Goal: Information Seeking & Learning: Check status

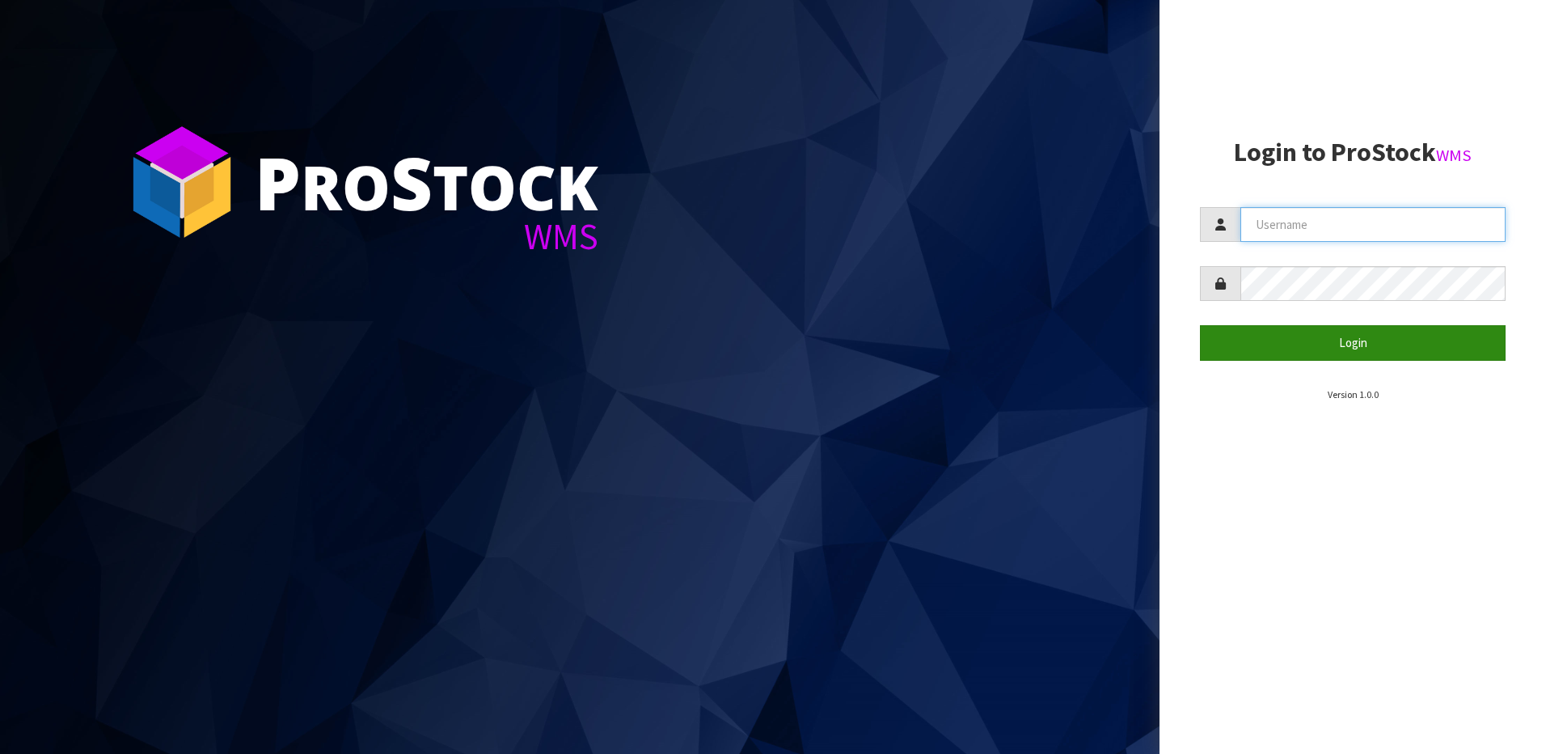
type input "NEROTAPWARE"
click at [1370, 345] on button "Login" at bounding box center [1353, 342] width 306 height 35
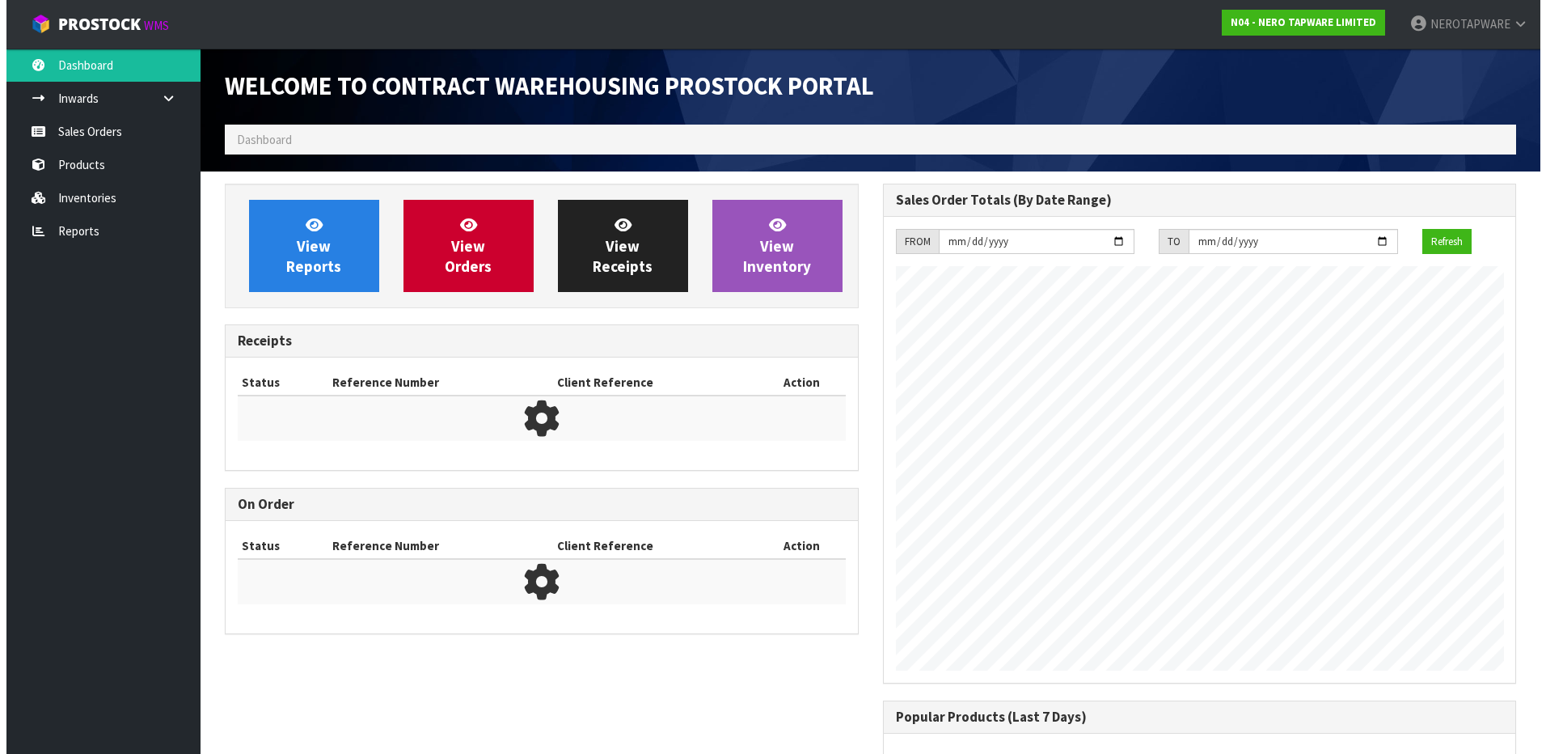
scroll to position [933, 658]
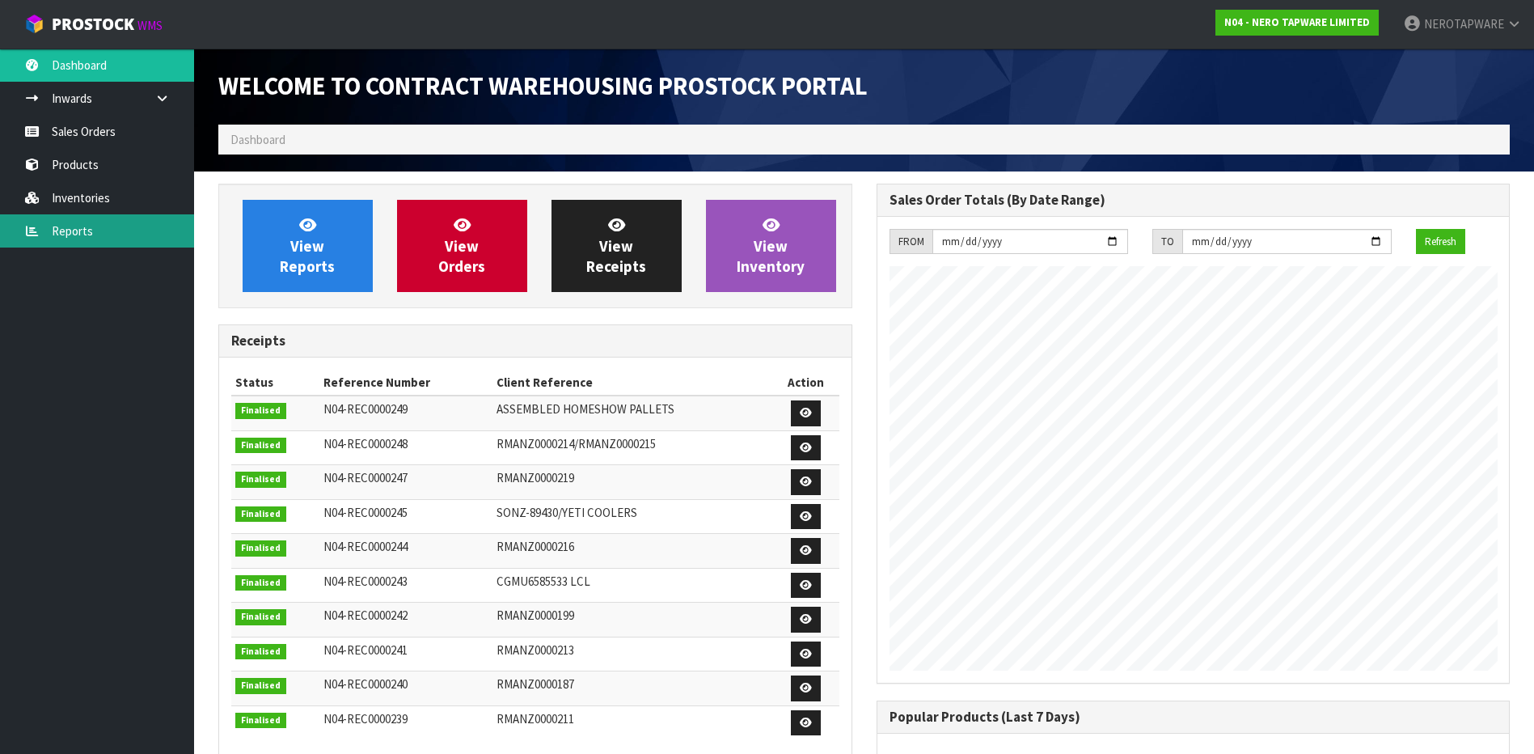
click at [70, 234] on link "Reports" at bounding box center [97, 230] width 194 height 33
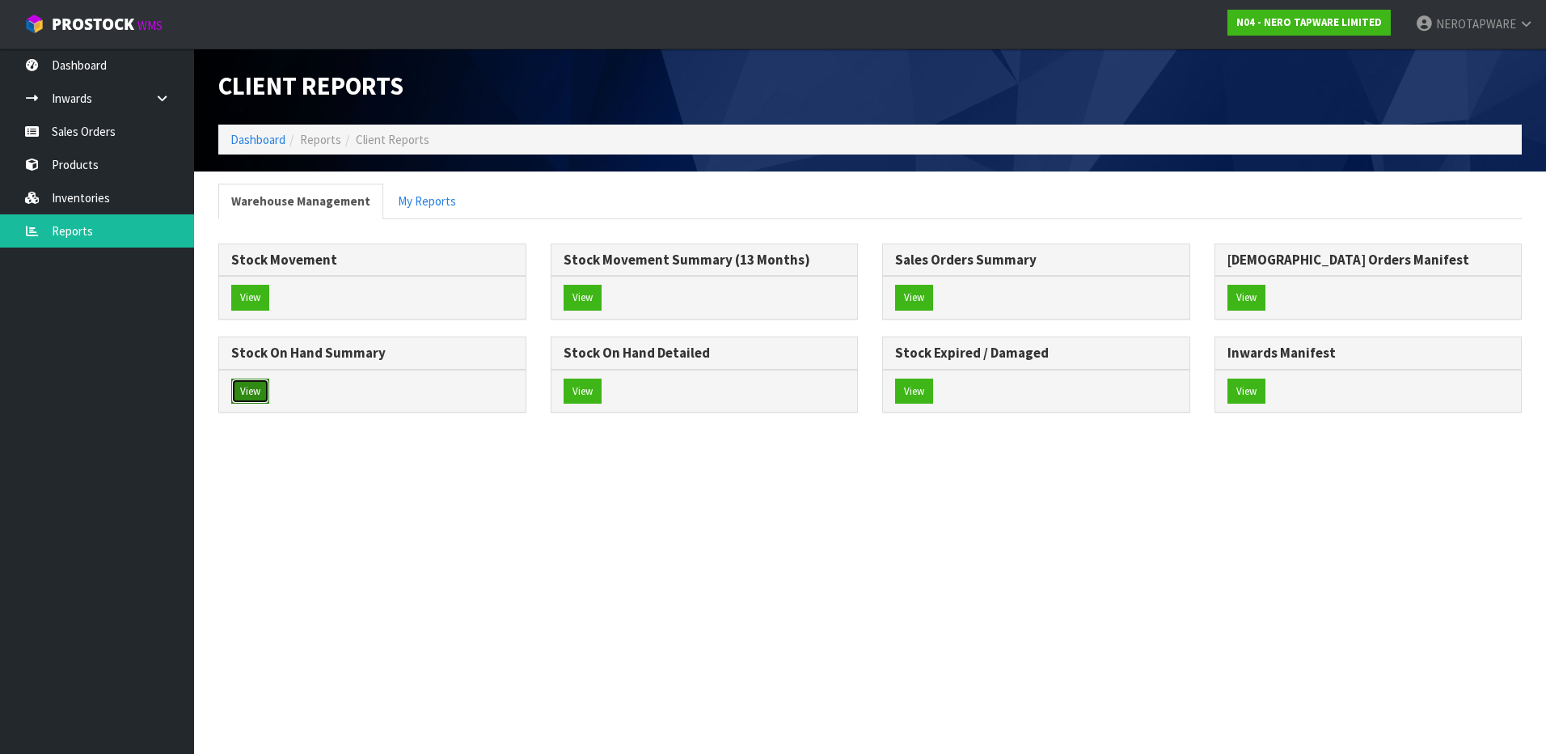
click at [248, 394] on button "View" at bounding box center [250, 392] width 38 height 26
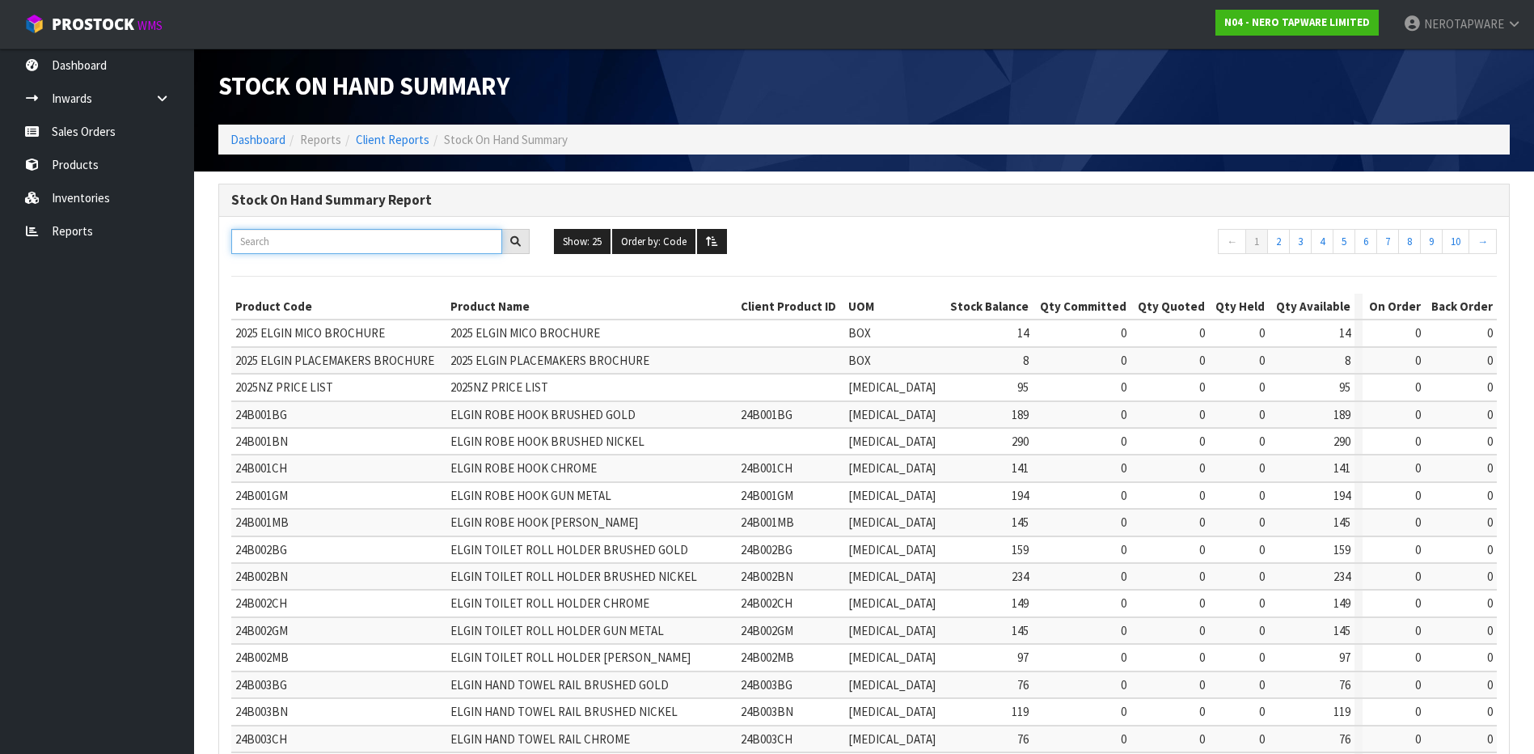
click at [319, 235] on input "text" at bounding box center [366, 241] width 271 height 25
paste input "SONZ0002049"
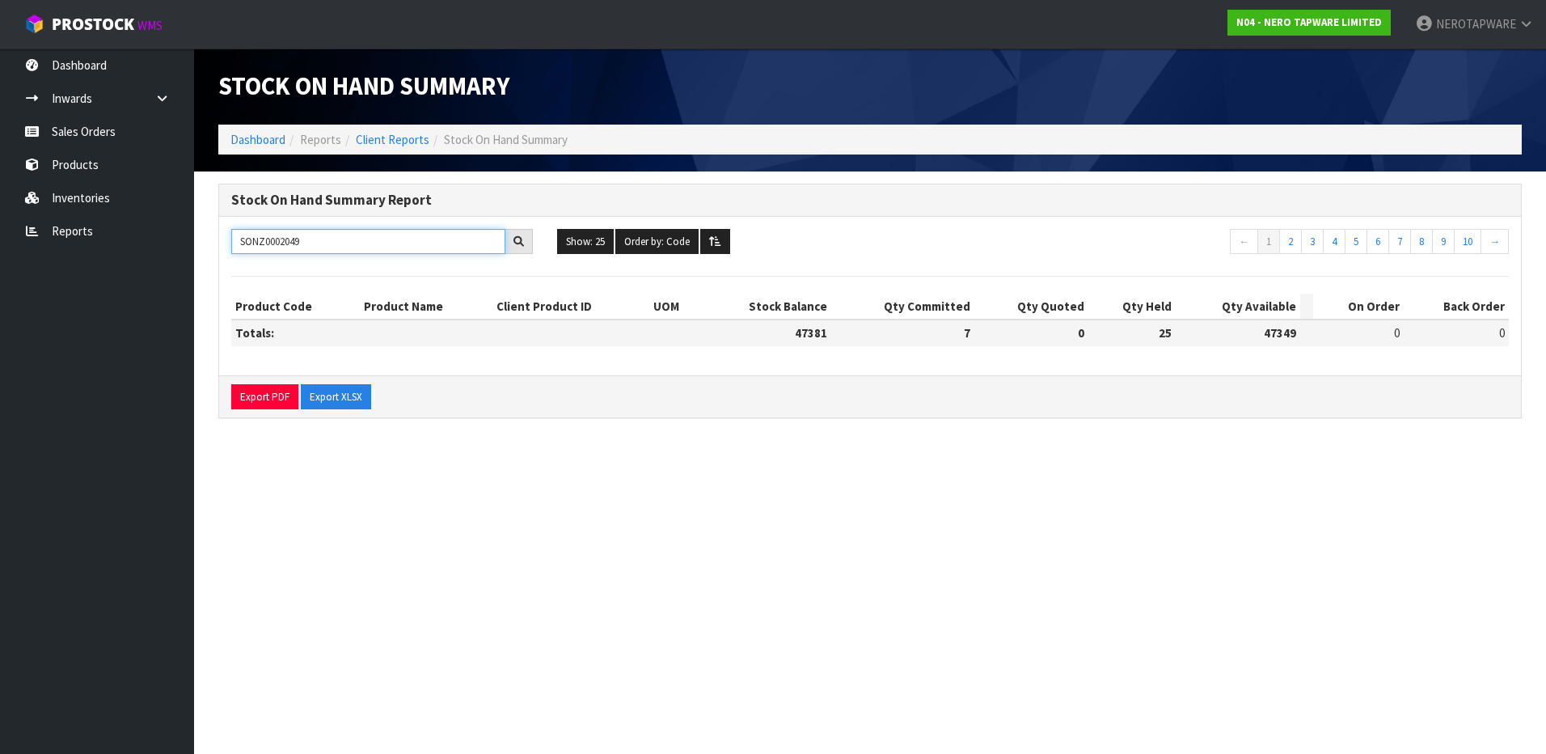
type input "SONZ0002049"
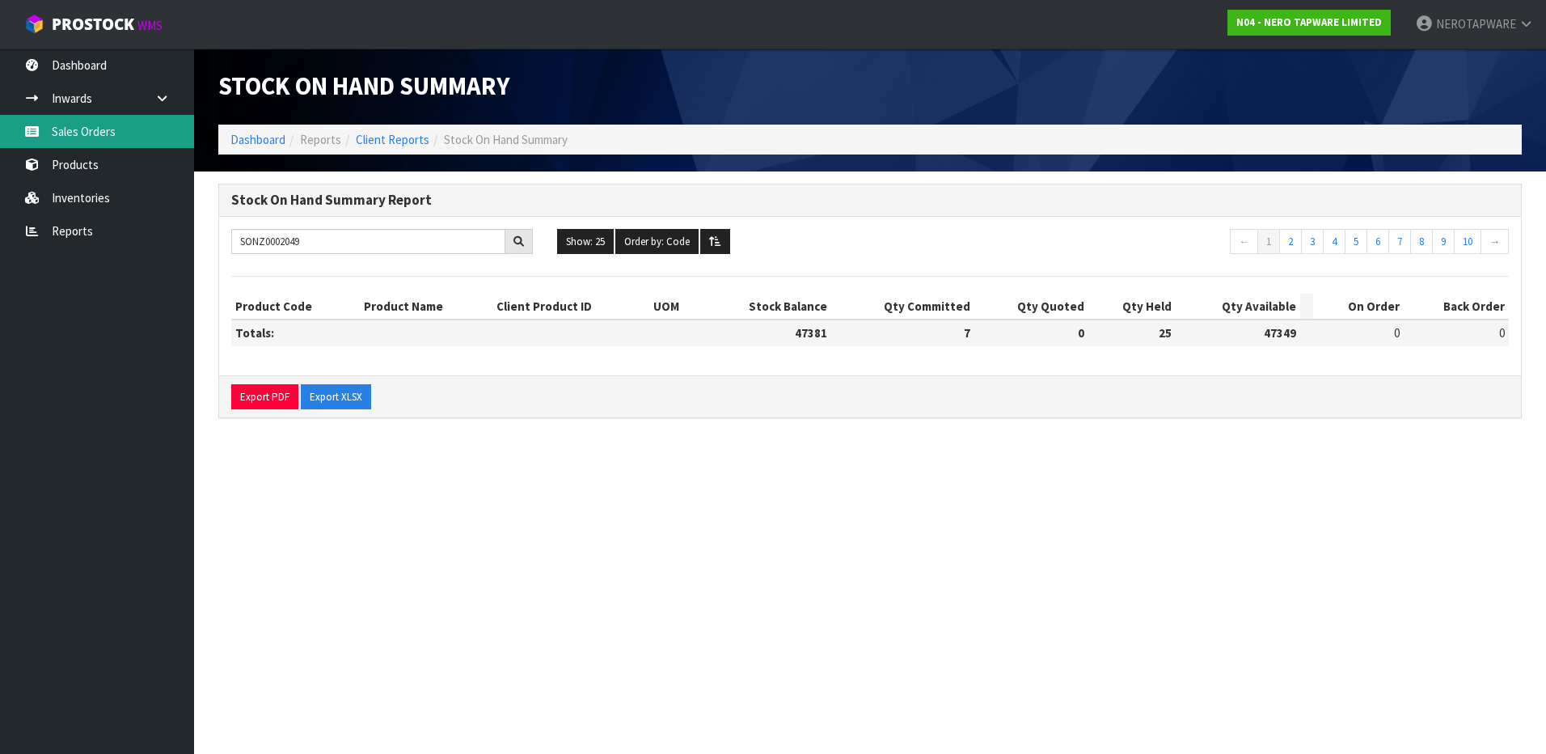
click at [78, 132] on link "Sales Orders" at bounding box center [97, 131] width 194 height 33
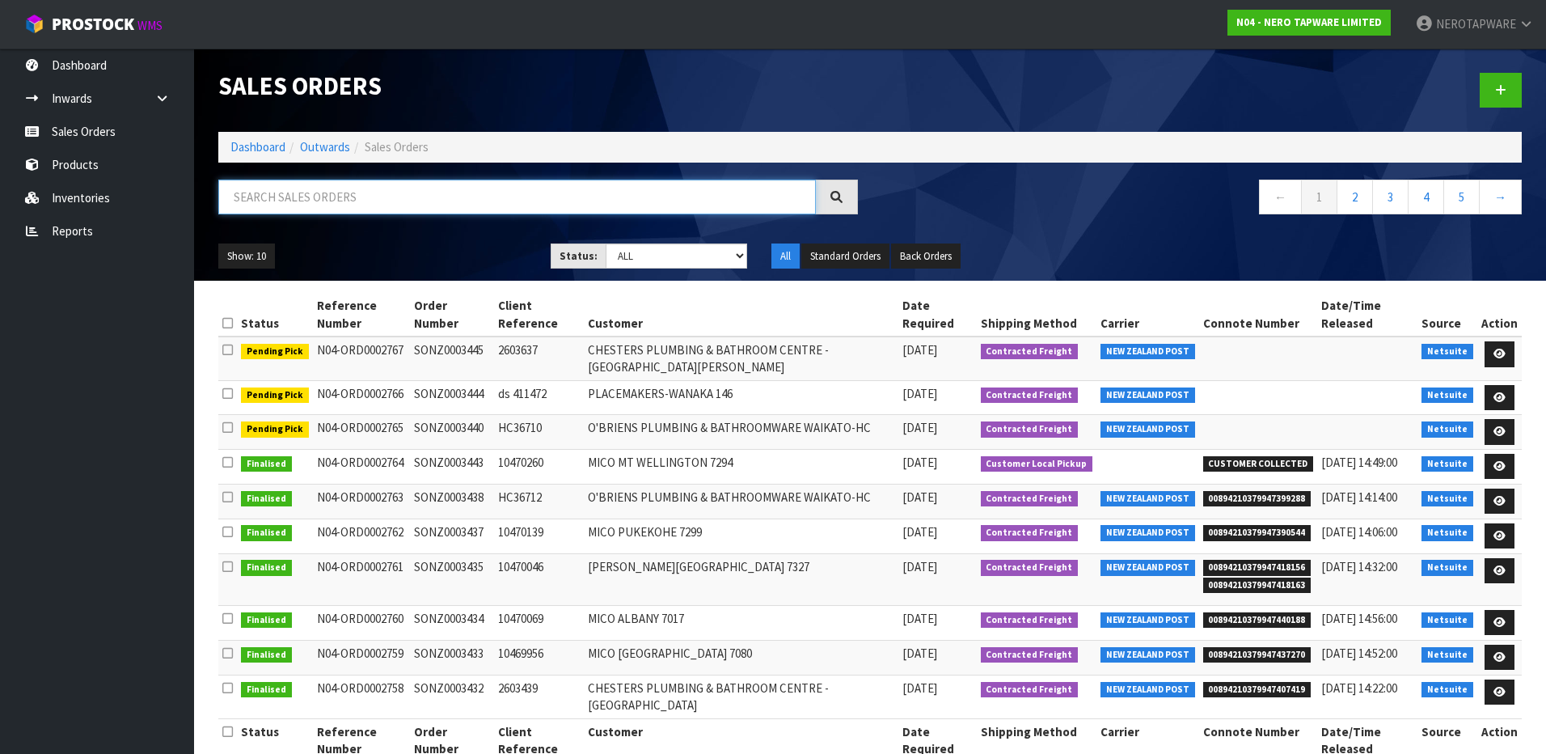
click at [336, 200] on input "text" at bounding box center [517, 197] width 598 height 35
paste input "SONZ0002049"
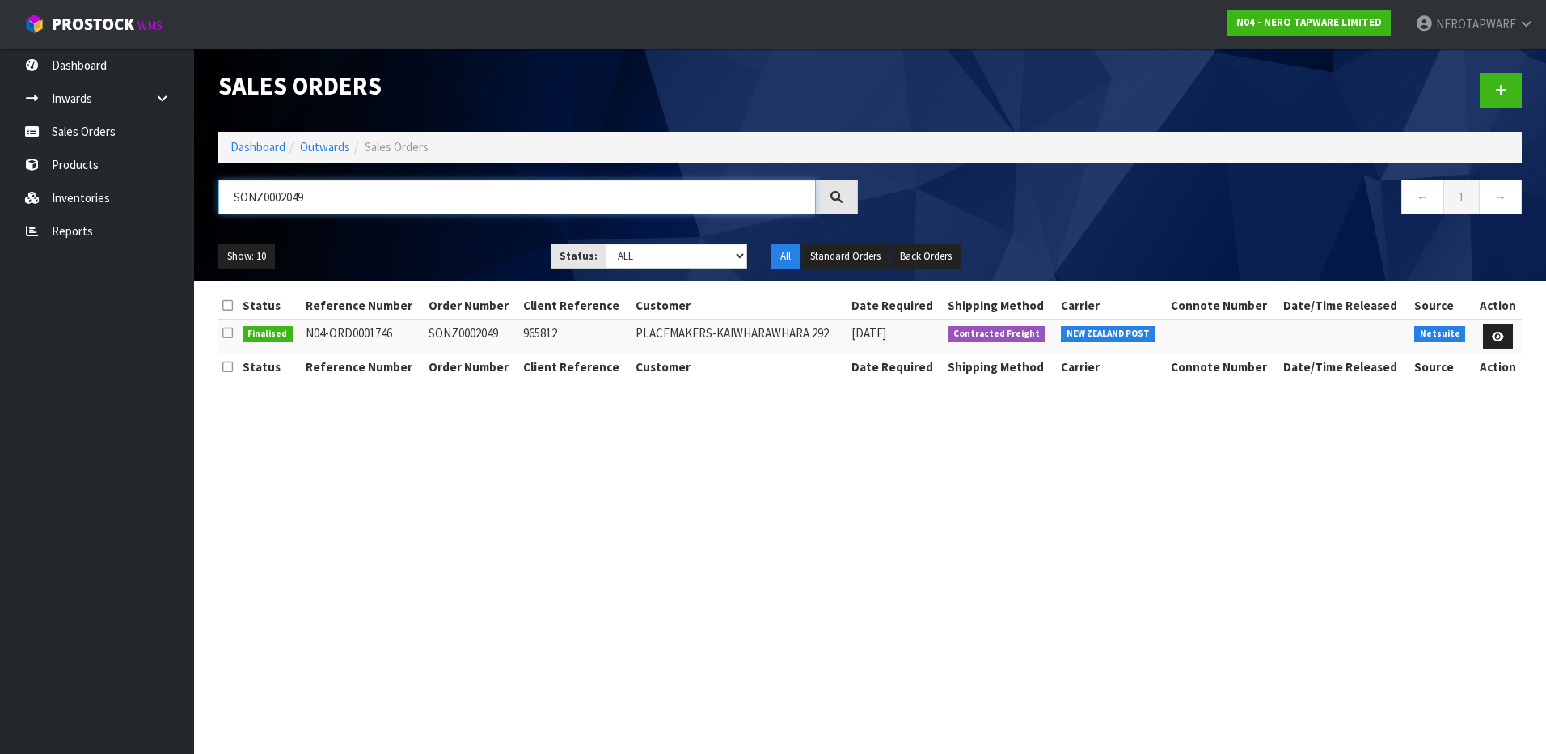
type input "SONZ0002049"
click at [358, 335] on td "N04-ORD0001746" at bounding box center [364, 336] width 124 height 35
click at [476, 332] on td "SONZ0002049" at bounding box center [472, 336] width 95 height 35
click at [1114, 328] on span "NEW ZEALAND POST" at bounding box center [1108, 334] width 95 height 16
drag, startPoint x: 721, startPoint y: 331, endPoint x: 679, endPoint y: 347, distance: 44.3
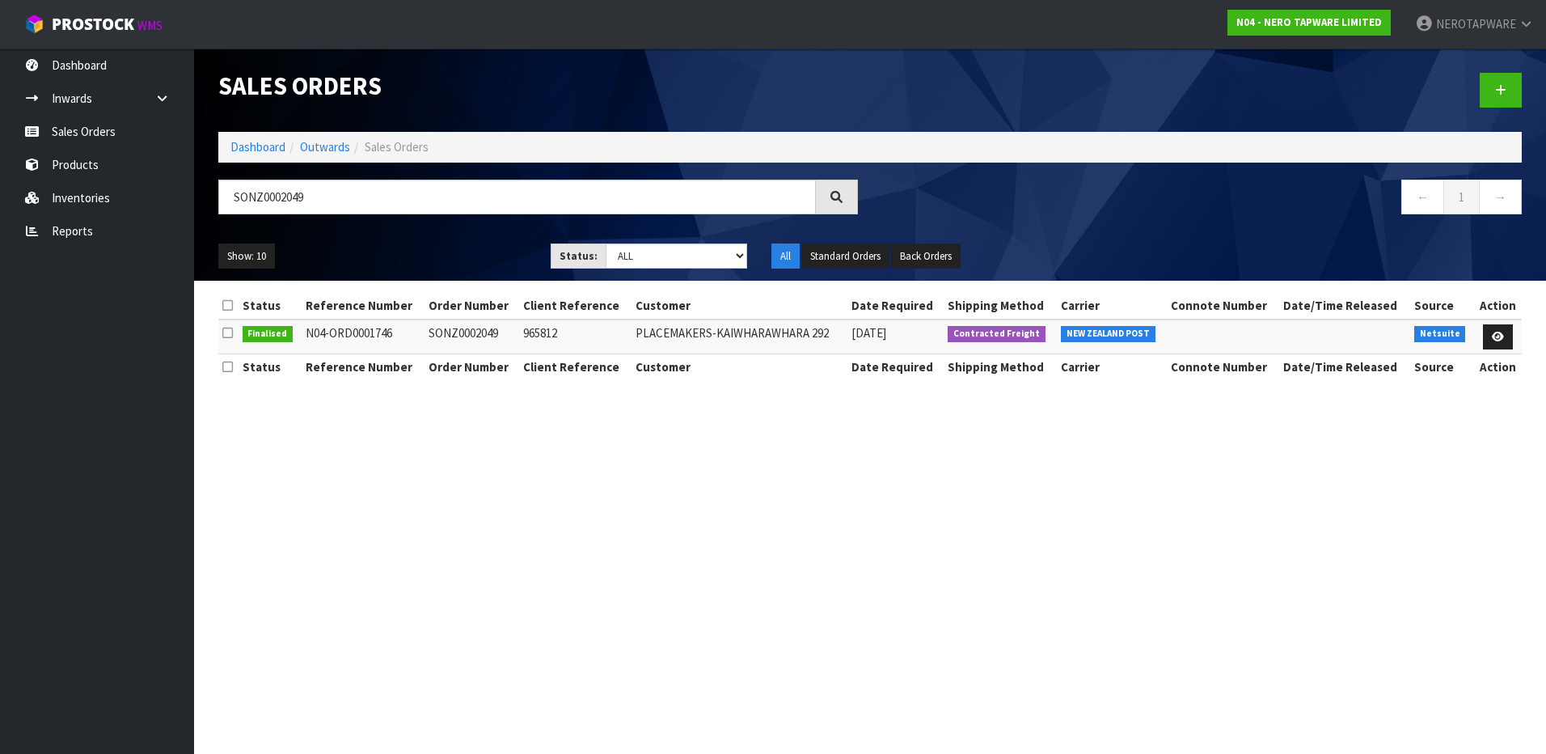
click at [720, 331] on td "PLACEMAKERS-KAIWHARAWHARA 292" at bounding box center [740, 336] width 216 height 35
click at [85, 240] on link "Reports" at bounding box center [97, 230] width 194 height 33
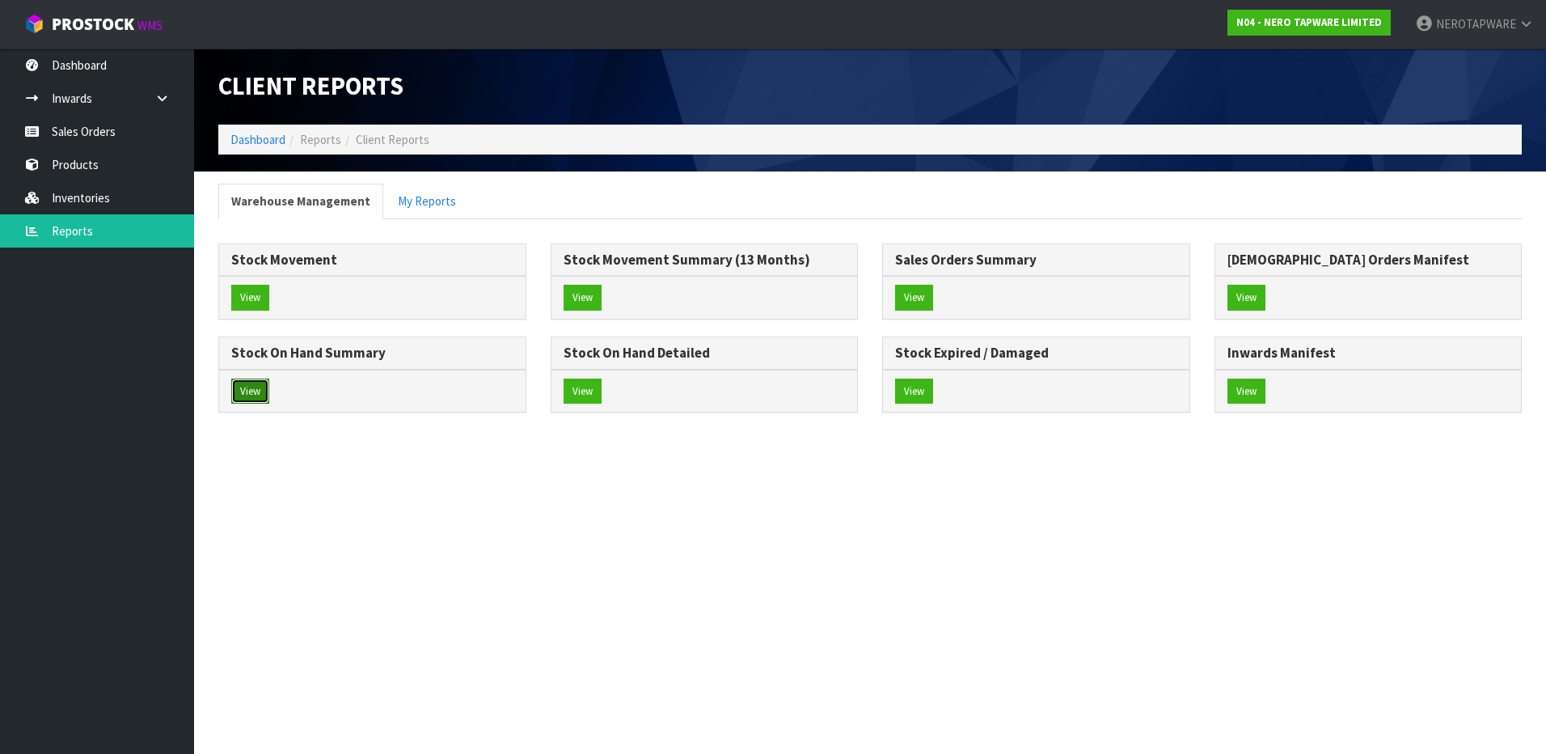
click at [248, 396] on button "View" at bounding box center [250, 392] width 38 height 26
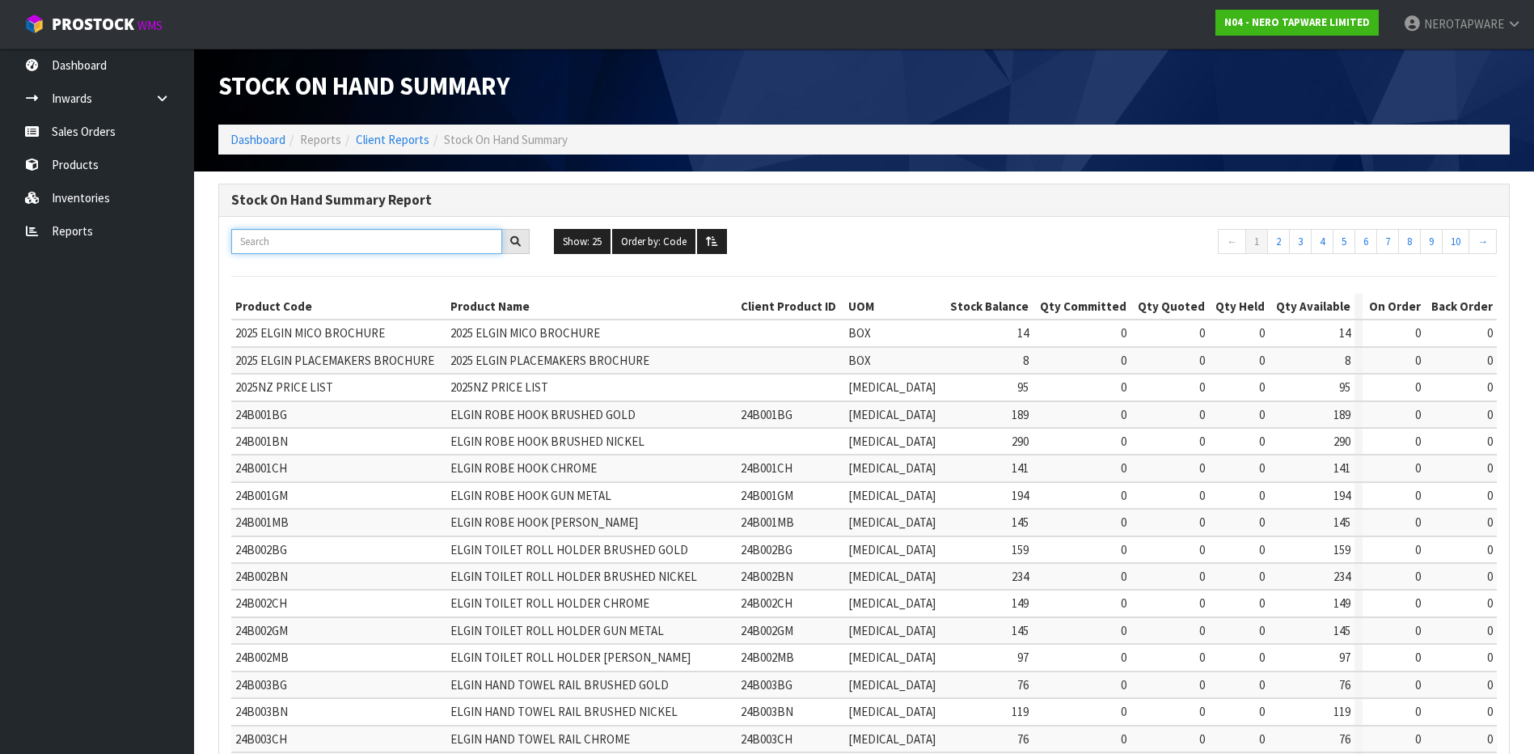
click at [344, 229] on input "text" at bounding box center [366, 241] width 271 height 25
paste input "NR231405aGM"
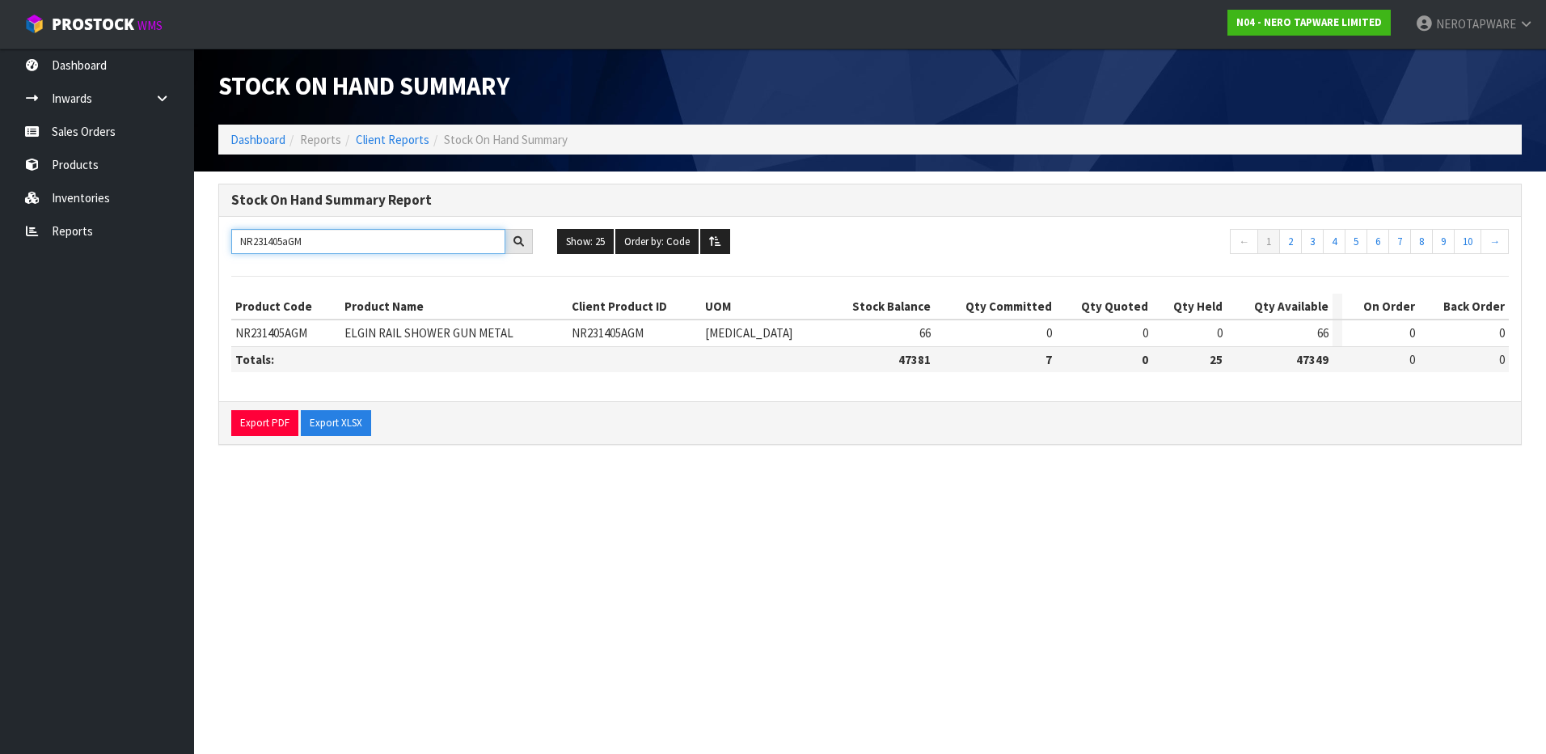
drag, startPoint x: 317, startPoint y: 245, endPoint x: 134, endPoint y: 252, distance: 182.9
click at [134, 252] on body "Toggle navigation ProStock WMS N04 - NERO TAPWARE LIMITED NEROTAPWARE Logout Da…" at bounding box center [773, 377] width 1546 height 754
paste input "11t"
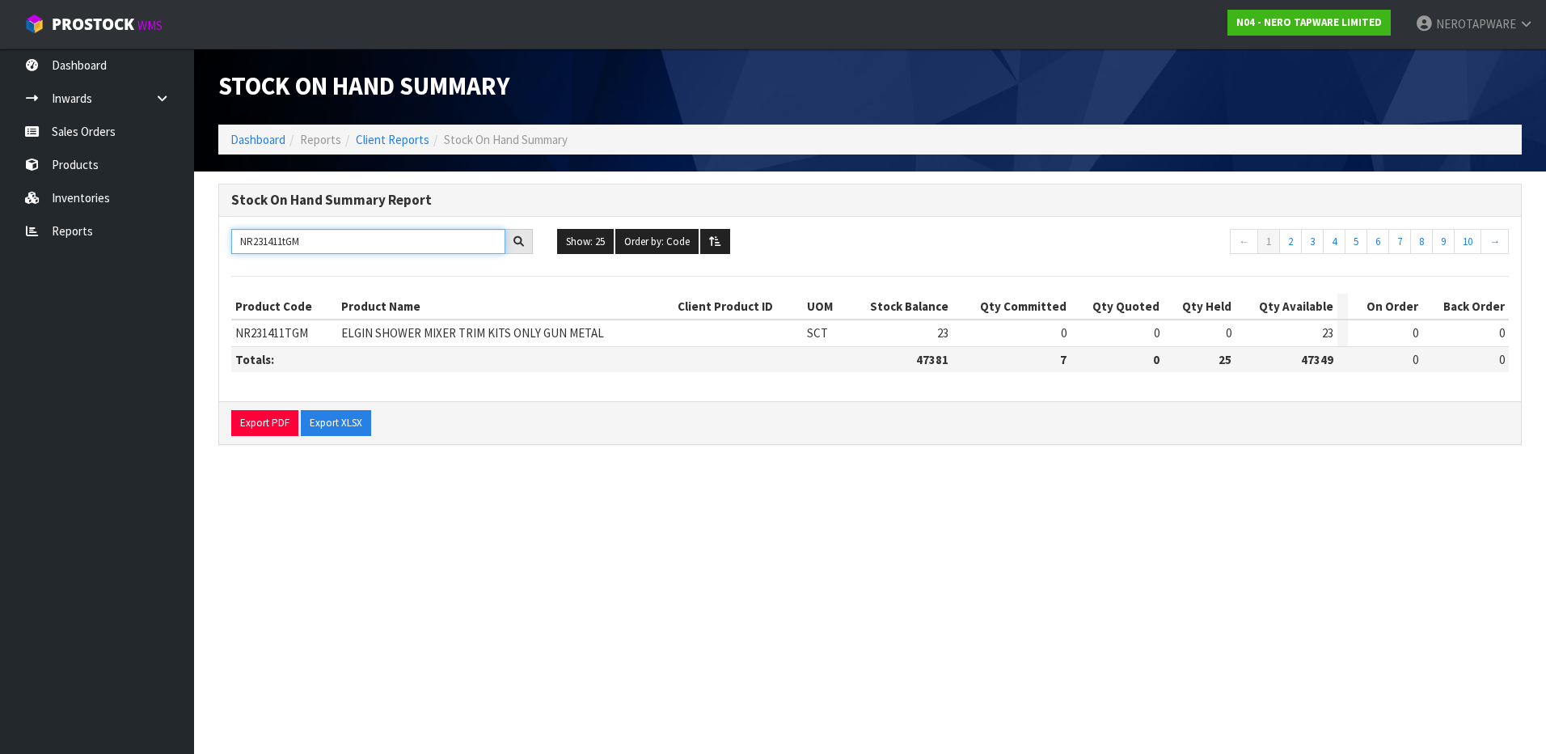
drag, startPoint x: 336, startPoint y: 236, endPoint x: 290, endPoint y: 244, distance: 46.0
click at [330, 239] on input "NR231411tGM" at bounding box center [368, 241] width 274 height 25
drag, startPoint x: 290, startPoint y: 244, endPoint x: 302, endPoint y: 244, distance: 11.3
click at [251, 248] on input "NR231411tGM" at bounding box center [368, 241] width 274 height 25
drag, startPoint x: 345, startPoint y: 253, endPoint x: 312, endPoint y: 239, distance: 35.5
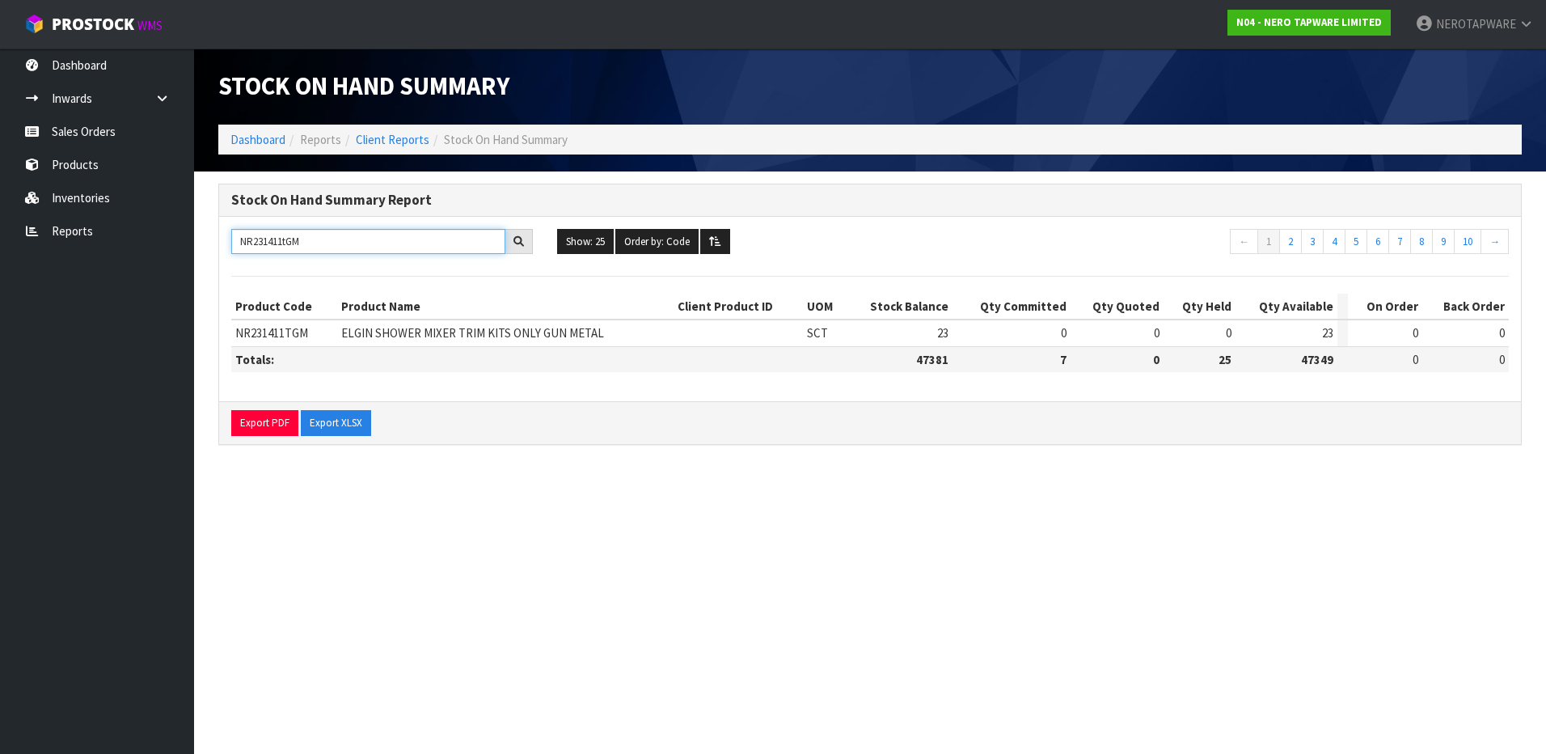
click at [340, 253] on input "NR231411tGM" at bounding box center [368, 241] width 274 height 25
drag, startPoint x: 314, startPoint y: 241, endPoint x: 135, endPoint y: 233, distance: 178.9
click at [135, 233] on body "Toggle navigation ProStock WMS N04 - NERO TAPWARE LIMITED NEROTAPWARE Logout Da…" at bounding box center [773, 377] width 1546 height 754
paste input "50802bMB"
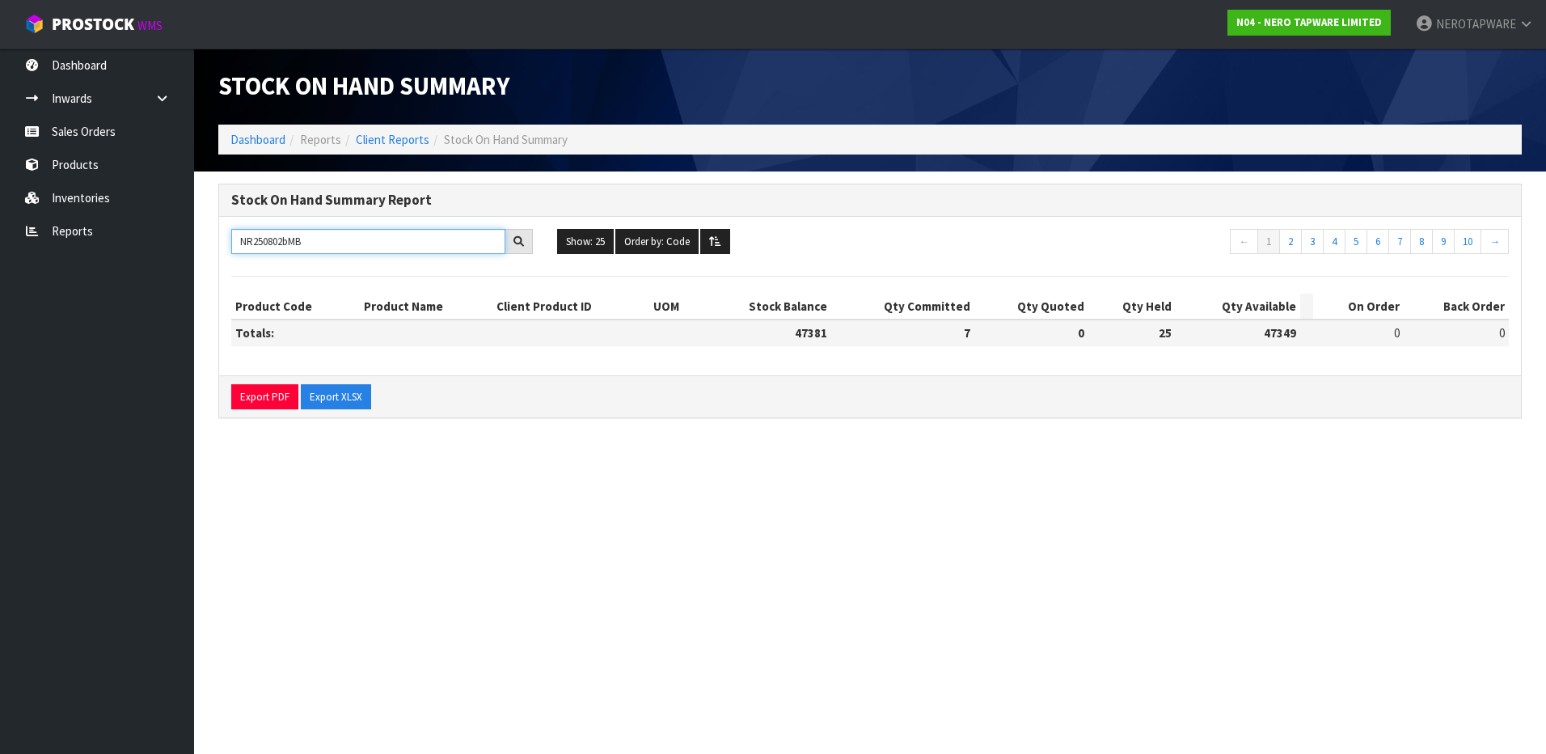
click at [373, 242] on input "NR250802bMB" at bounding box center [368, 241] width 274 height 25
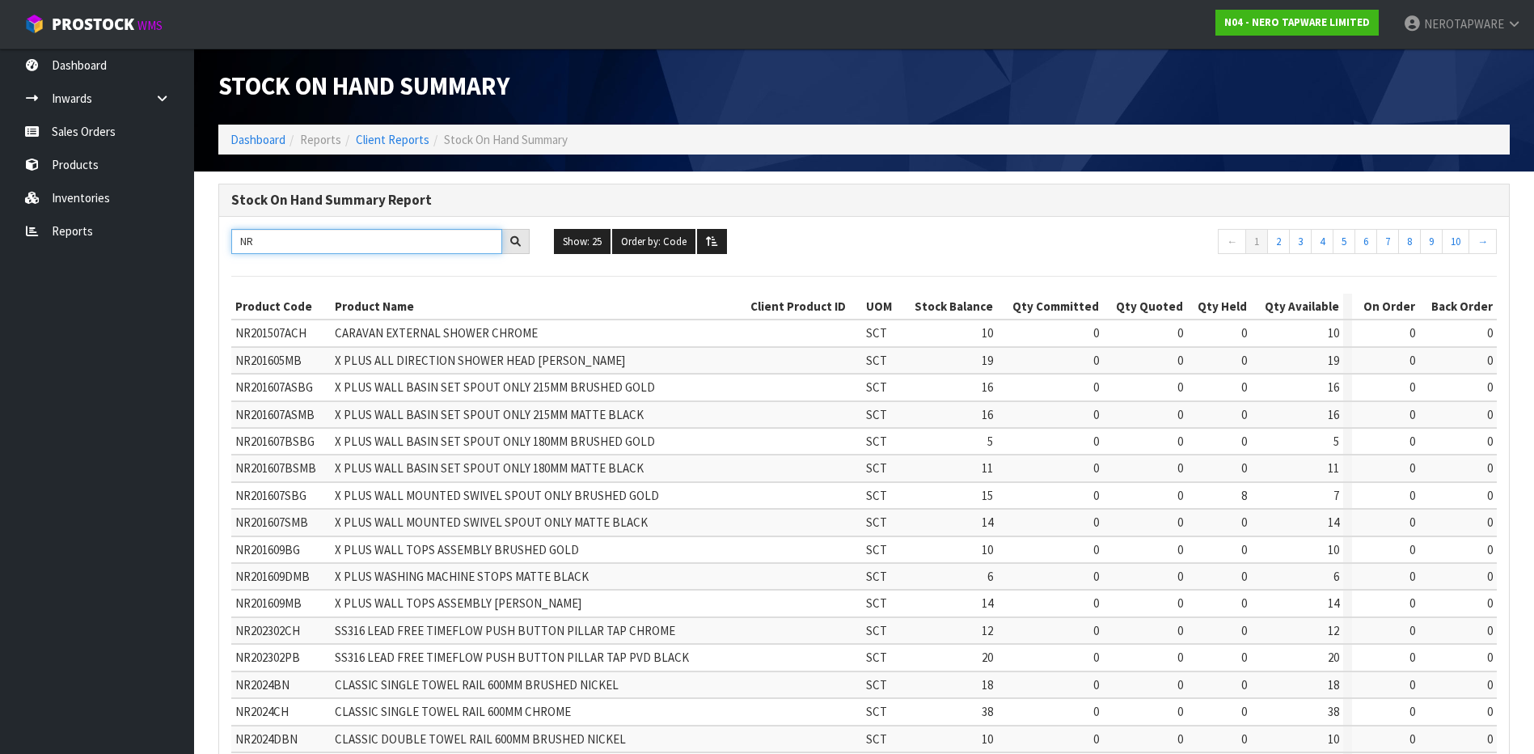
type input "N"
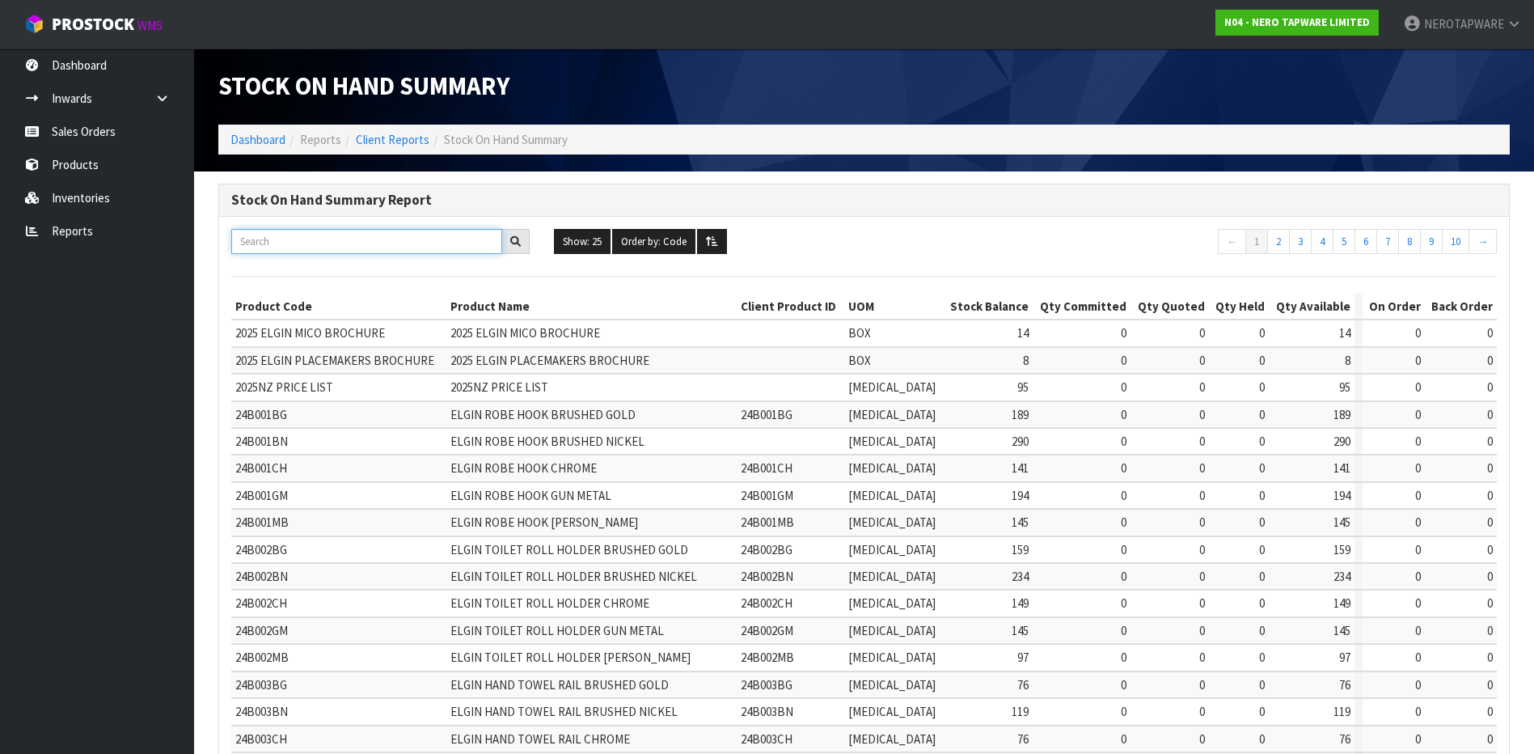
click at [270, 240] on input "text" at bounding box center [366, 241] width 271 height 25
paste input "RMANZ0000161"
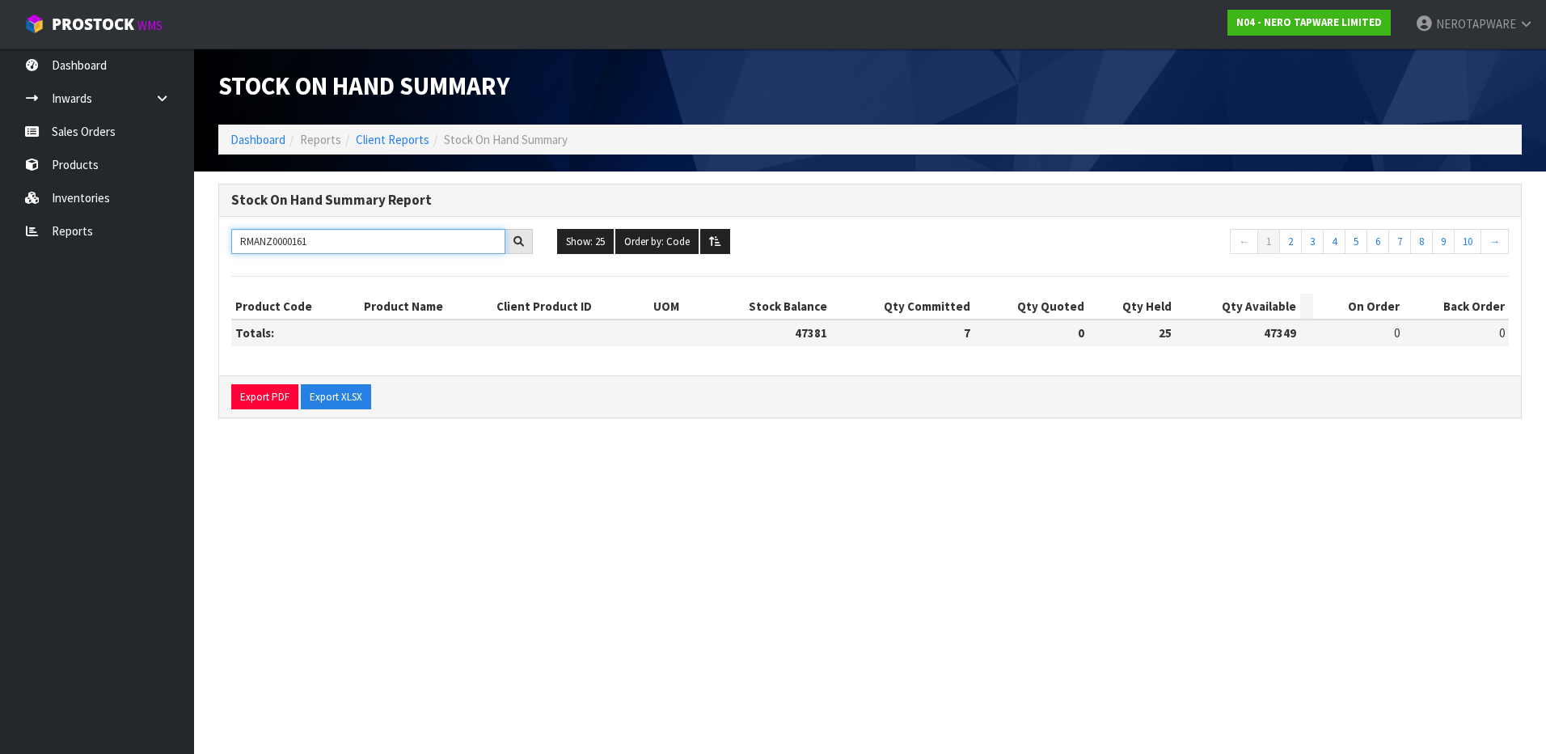
drag, startPoint x: 361, startPoint y: 243, endPoint x: 91, endPoint y: 248, distance: 270.2
click at [91, 248] on body "Toggle navigation ProStock WMS N04 - NERO TAPWARE LIMITED NEROTAPWARE Logout Da…" at bounding box center [773, 377] width 1546 height 754
type input "你"
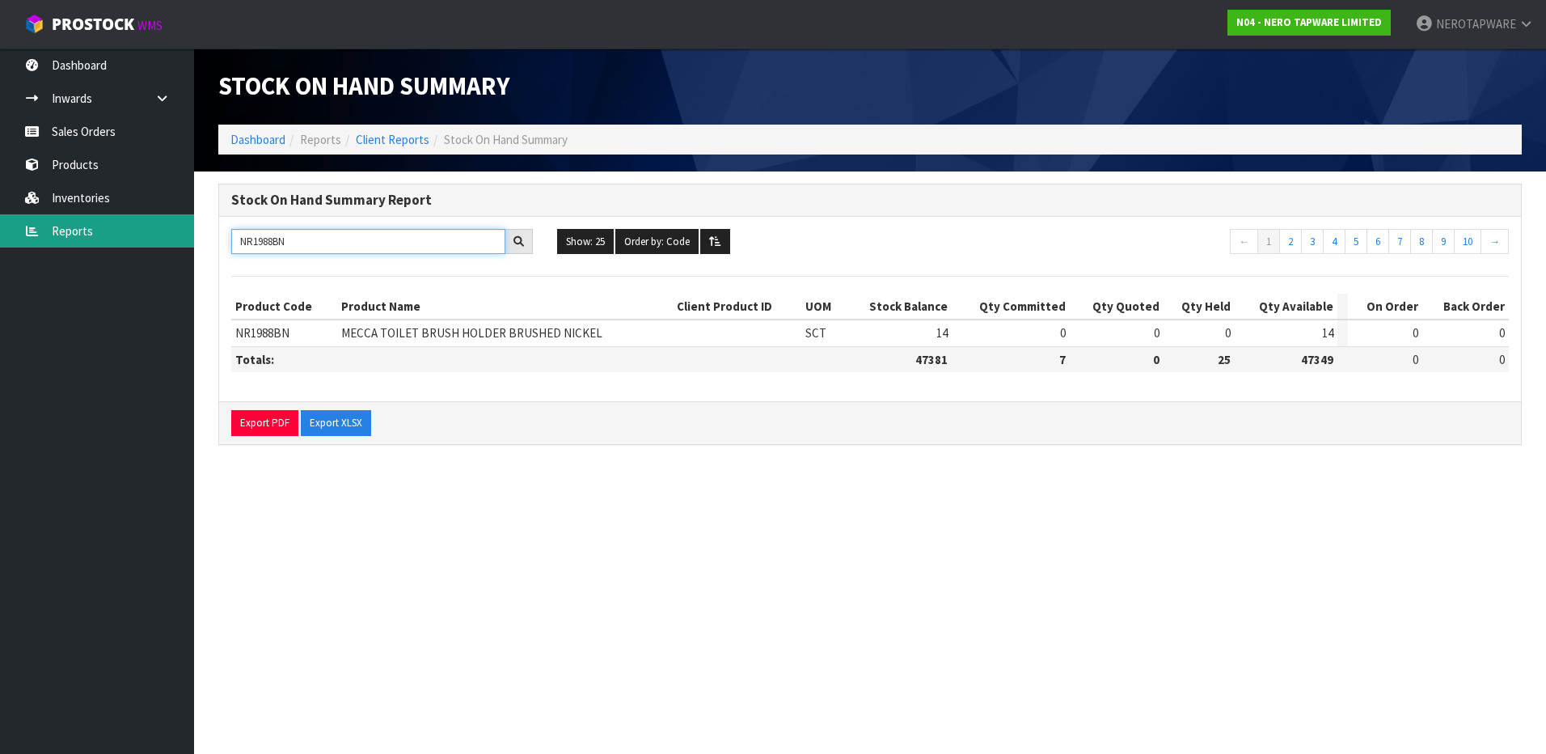
drag, startPoint x: 315, startPoint y: 239, endPoint x: 28, endPoint y: 246, distance: 287.2
click at [28, 246] on body "Toggle navigation ProStock WMS N04 - NERO TAPWARE LIMITED NEROTAPWARE Logout Da…" at bounding box center [773, 377] width 1546 height 754
paste input "250811TGM"
drag, startPoint x: 329, startPoint y: 239, endPoint x: 71, endPoint y: 239, distance: 258.0
click at [71, 239] on body "Toggle navigation ProStock WMS N04 - NERO TAPWARE LIMITED NEROTAPWARE Logout Da…" at bounding box center [773, 377] width 1546 height 754
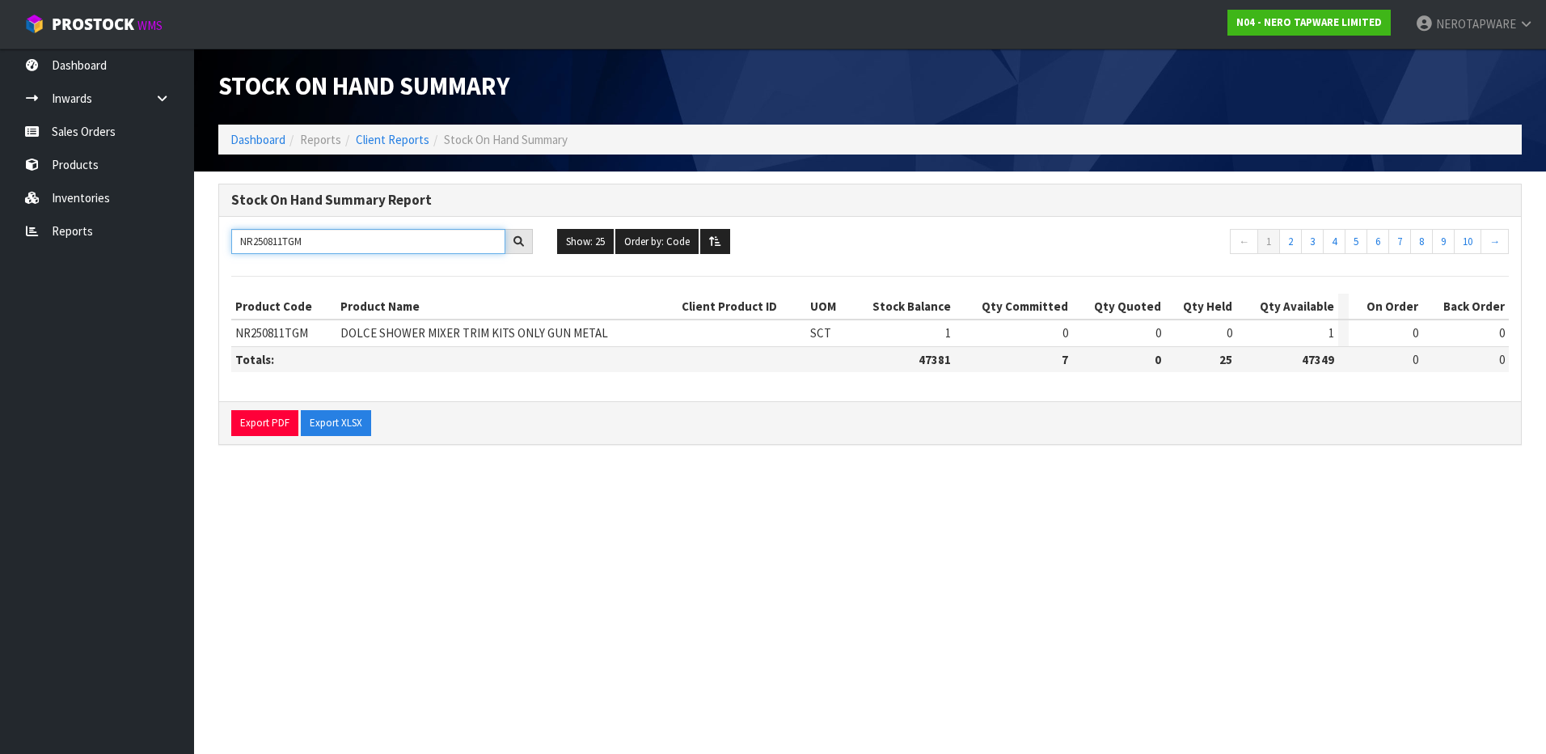
paste input "82GR"
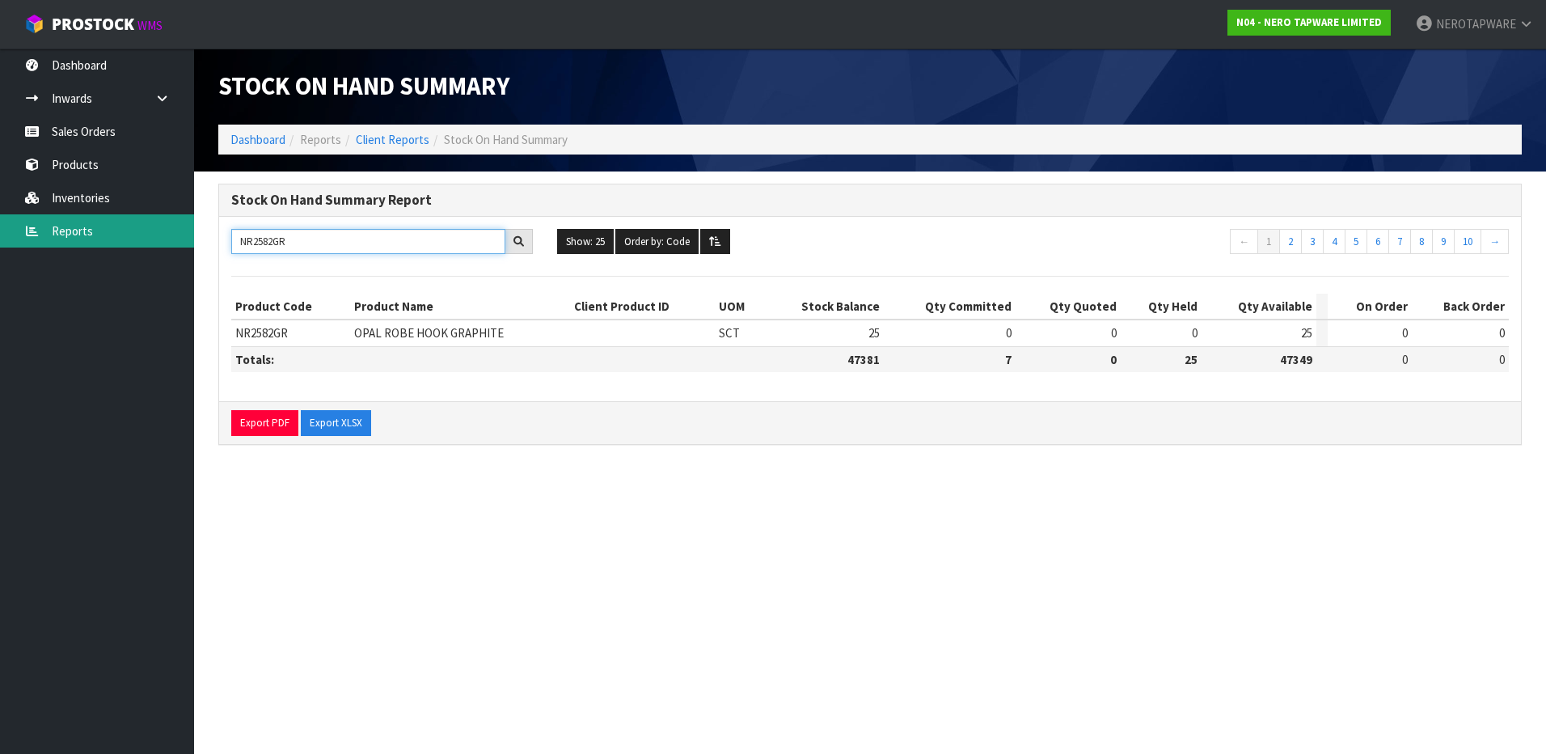
drag, startPoint x: 336, startPoint y: 248, endPoint x: 114, endPoint y: 247, distance: 222.4
click at [114, 247] on body "Toggle navigation ProStock WMS N04 - NERO TAPWARE LIMITED NEROTAPWARE Logout Da…" at bounding box center [773, 377] width 1546 height 754
paste input "403CH"
drag, startPoint x: 298, startPoint y: 246, endPoint x: 10, endPoint y: 231, distance: 289.1
click at [10, 231] on body "Toggle navigation ProStock WMS N04 - NERO TAPWARE LIMITED NEROTAPWARE Logout Da…" at bounding box center [773, 377] width 1546 height 754
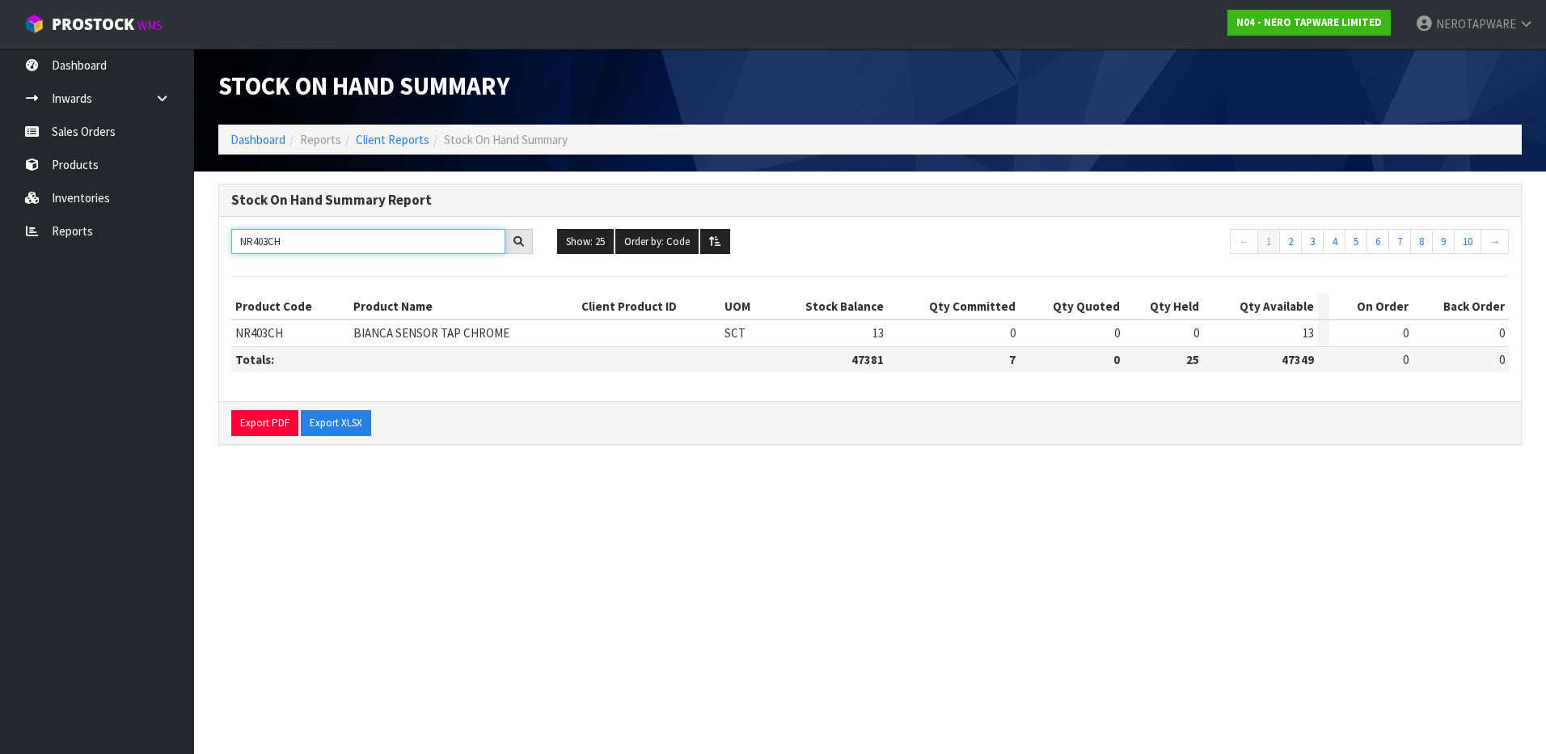
paste input "RMANZ0000211"
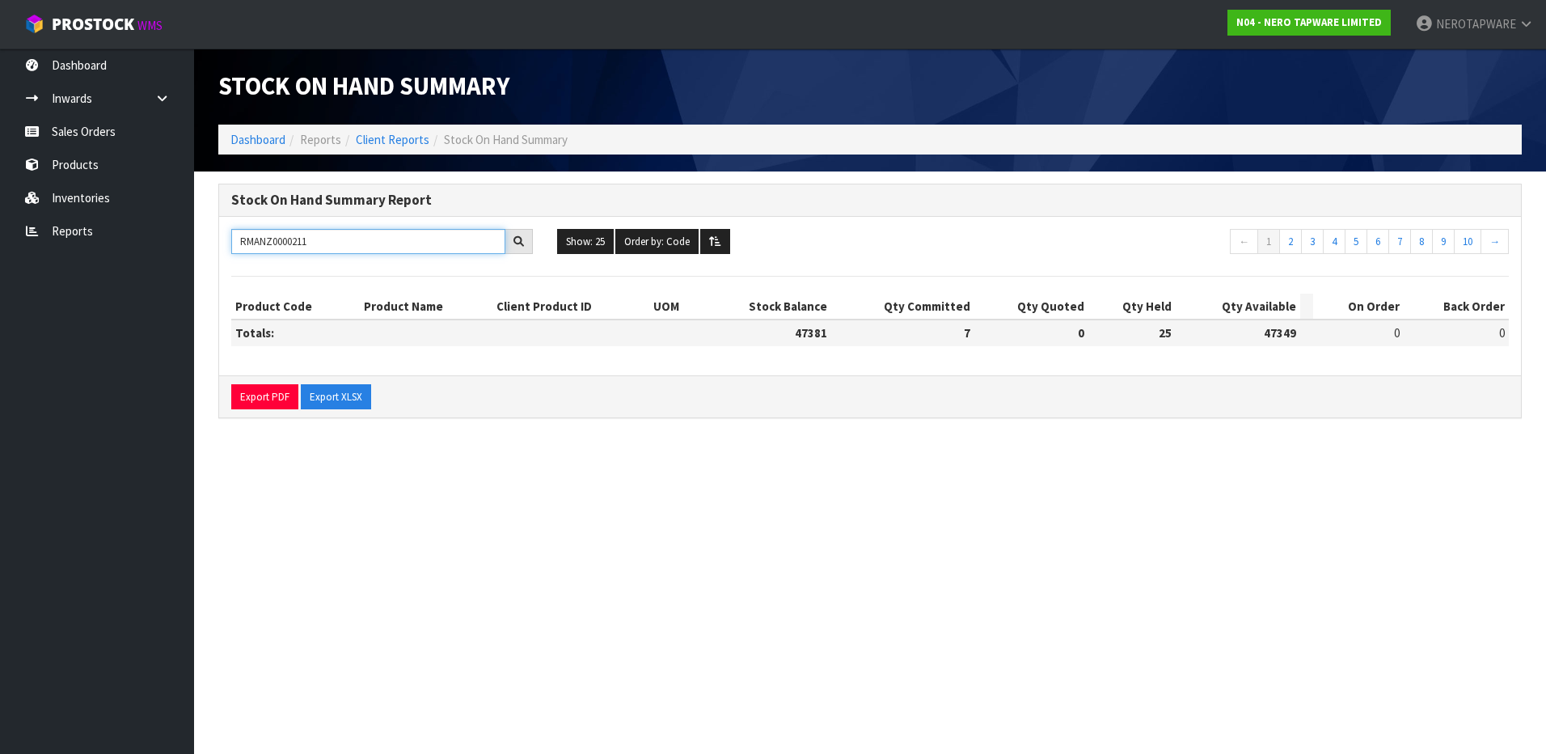
drag, startPoint x: 341, startPoint y: 243, endPoint x: 172, endPoint y: 252, distance: 168.5
click at [172, 252] on body "Toggle navigation ProStock WMS N04 - NERO TAPWARE LIMITED NEROTAPWARE Logout Da…" at bounding box center [773, 377] width 1546 height 754
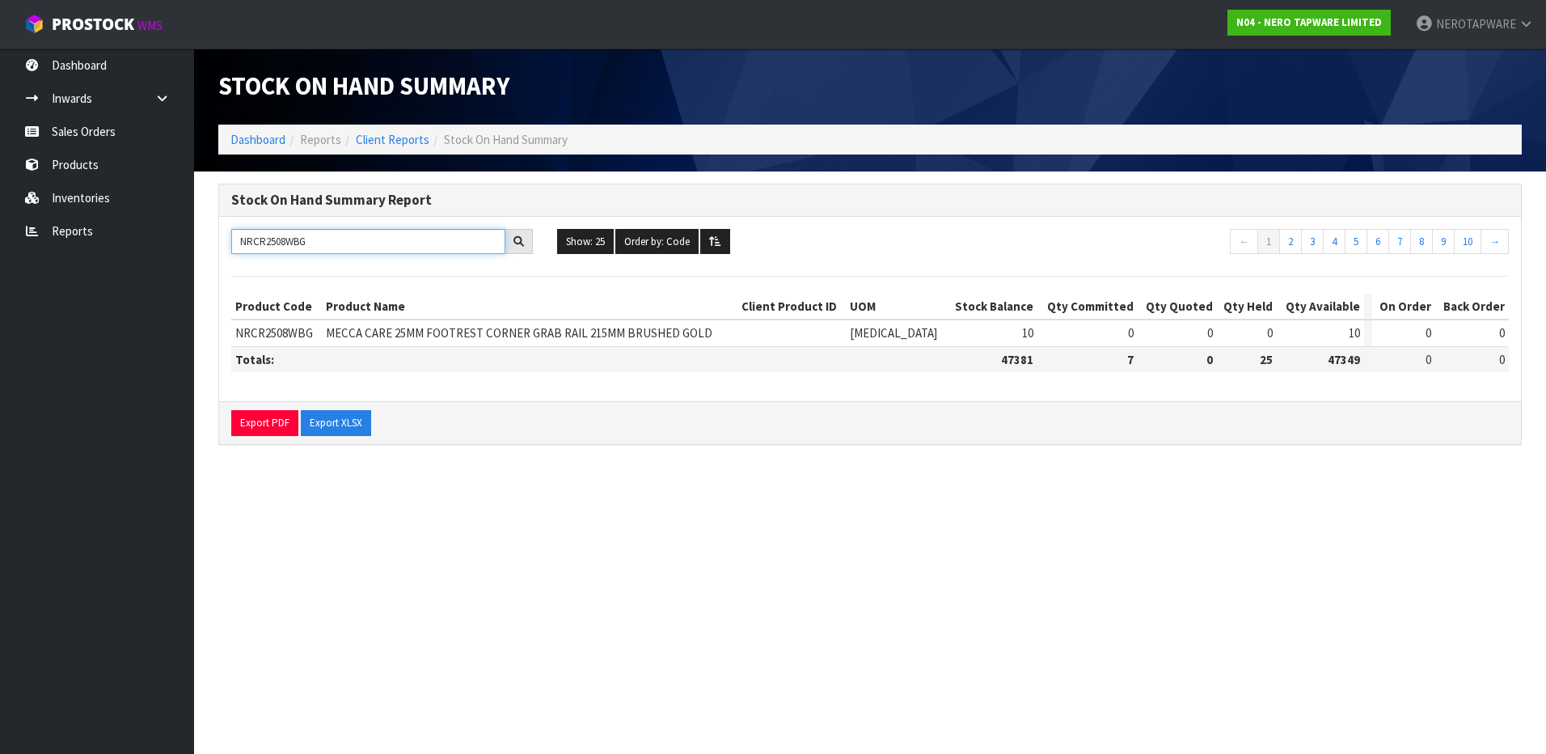
drag, startPoint x: 345, startPoint y: 251, endPoint x: 138, endPoint y: 254, distance: 207.1
click at [138, 254] on body "Toggle navigation ProStock WMS N04 - NERO TAPWARE LIMITED NEROTAPWARE Logout Da…" at bounding box center [773, 377] width 1546 height 754
paste input "FG001BZ"
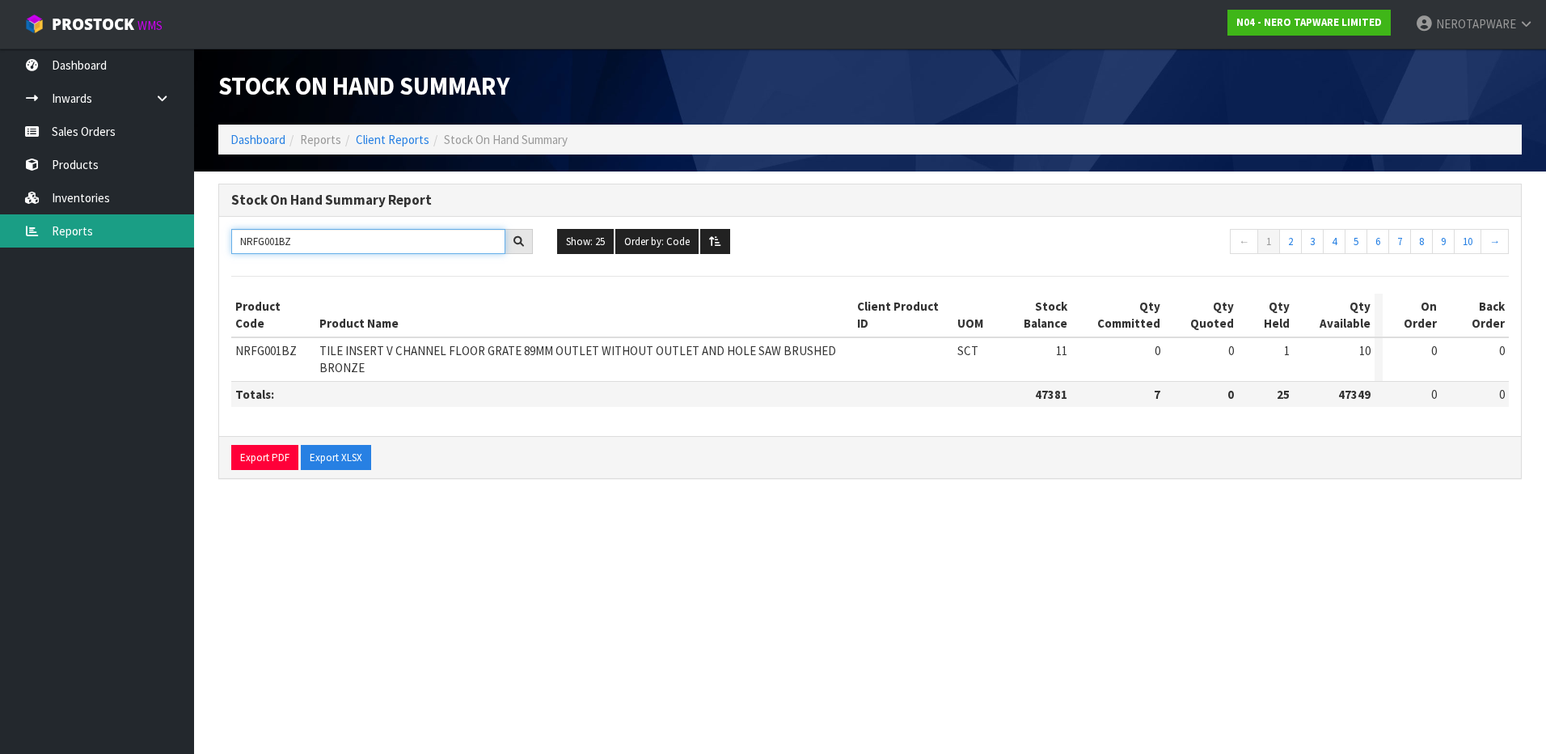
drag, startPoint x: 347, startPoint y: 244, endPoint x: 164, endPoint y: 229, distance: 183.4
click at [160, 234] on body "Toggle navigation ProStock WMS N04 - NERO TAPWARE LIMITED NEROTAPWARE Logout Da…" at bounding box center [773, 377] width 1546 height 754
click at [374, 239] on input "NRFG001BZ" at bounding box center [368, 241] width 274 height 25
drag, startPoint x: 353, startPoint y: 248, endPoint x: 11, endPoint y: 248, distance: 342.1
click at [351, 248] on input "NRFG001BZ" at bounding box center [368, 241] width 274 height 25
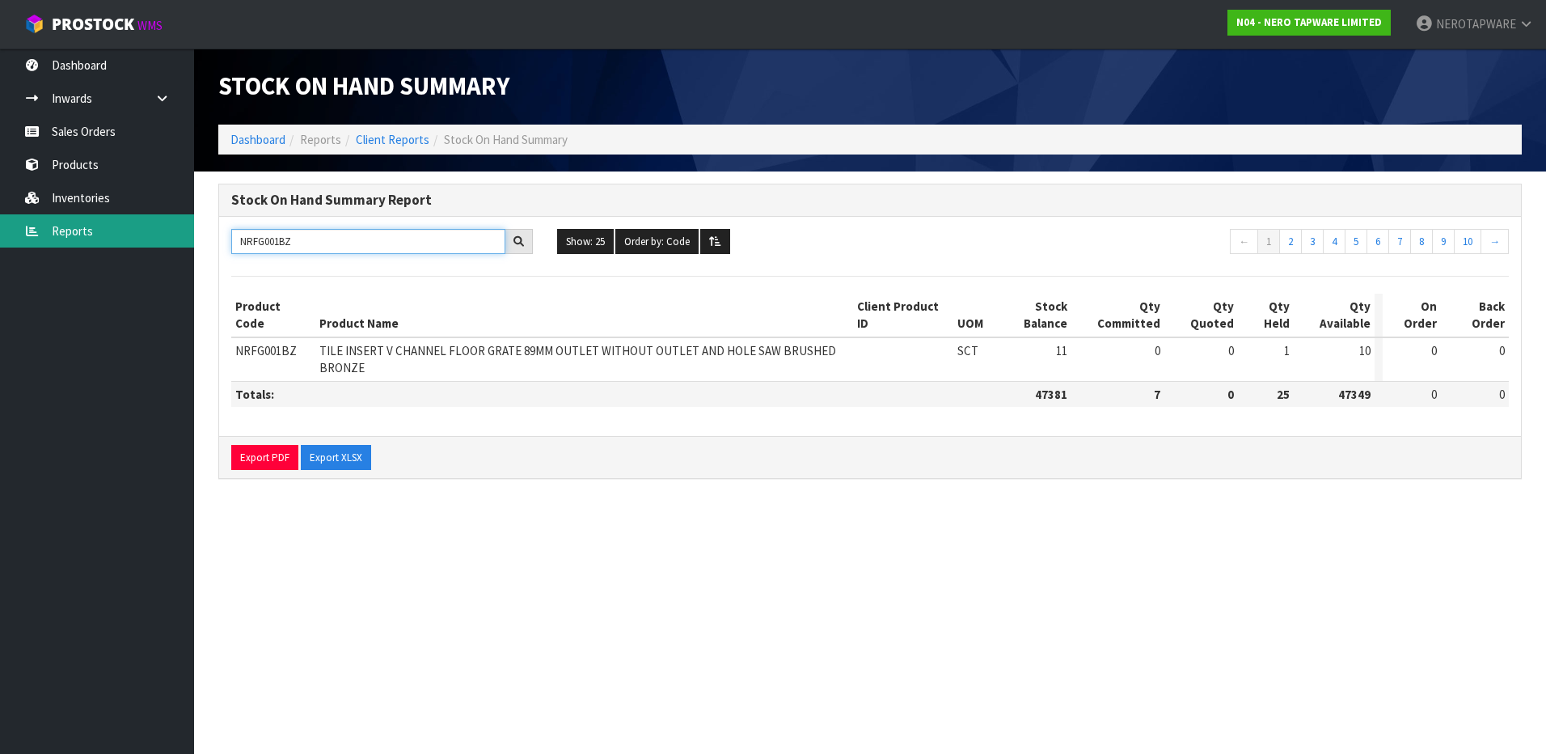
drag, startPoint x: 361, startPoint y: 239, endPoint x: 18, endPoint y: 217, distance: 343.6
click at [12, 218] on body "Toggle navigation ProStock WMS N04 - NERO TAPWARE LIMITED NEROTAPWARE Logout Da…" at bounding box center [773, 377] width 1546 height 754
paste input "HS003"
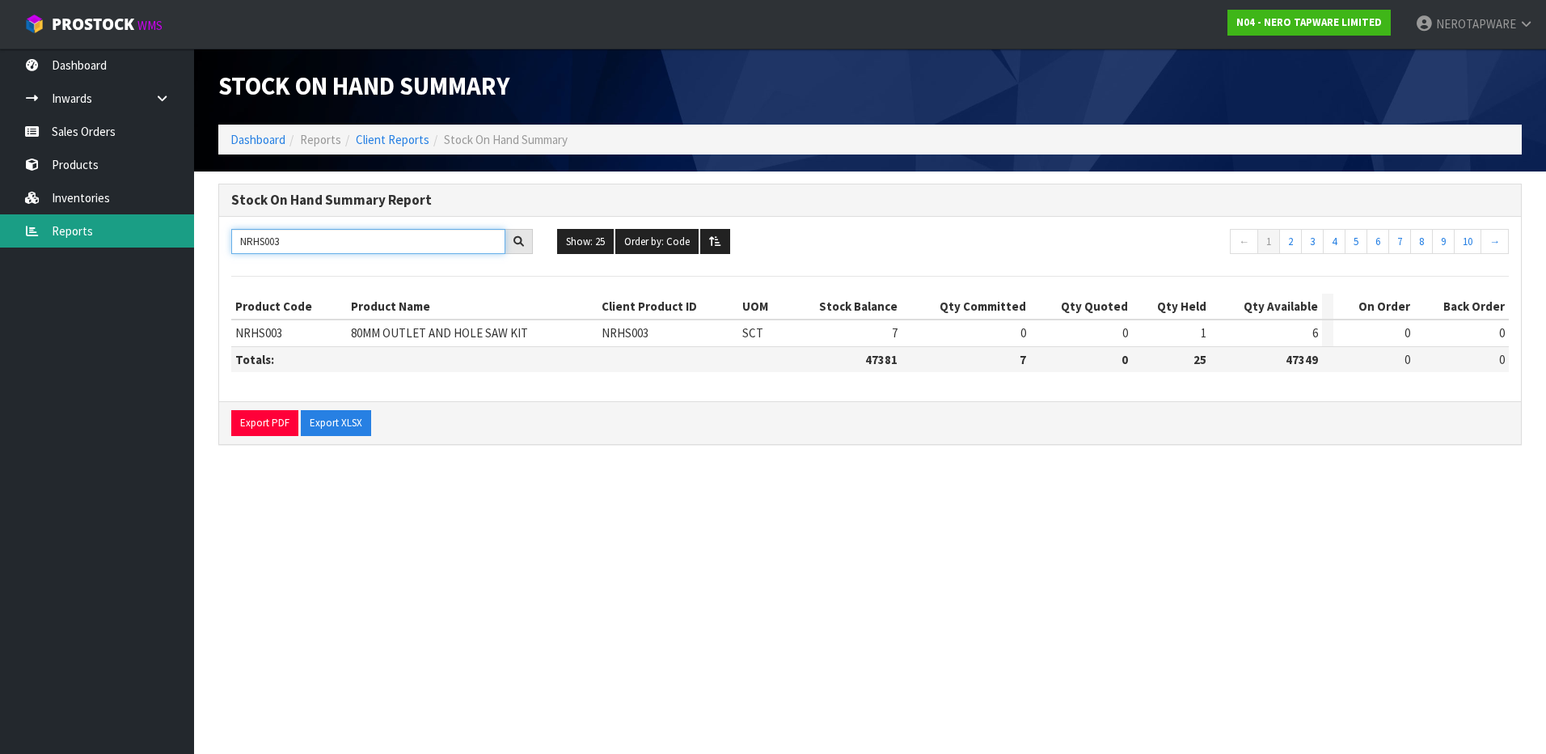
drag, startPoint x: 314, startPoint y: 247, endPoint x: 148, endPoint y: 240, distance: 165.9
click at [156, 246] on body "Toggle navigation ProStock WMS N04 - NERO TAPWARE LIMITED NEROTAPWARE Logout Da…" at bounding box center [773, 377] width 1546 height 754
paste input "231401CH"
drag, startPoint x: 336, startPoint y: 248, endPoint x: 91, endPoint y: 235, distance: 246.3
click at [91, 235] on body "Toggle navigation ProStock WMS N04 - NERO TAPWARE LIMITED NEROTAPWARE Logout Da…" at bounding box center [773, 377] width 1546 height 754
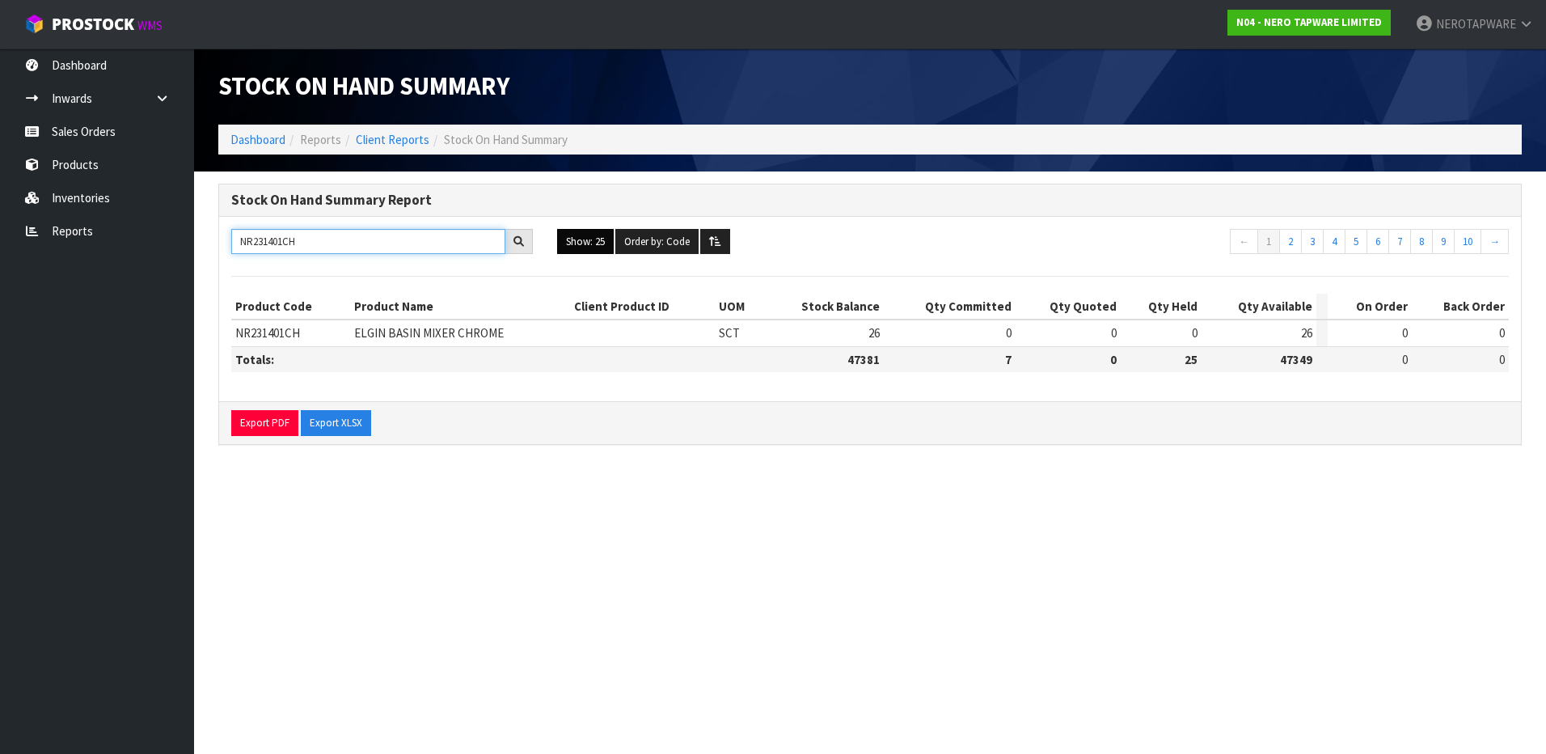
paste input "24D003"
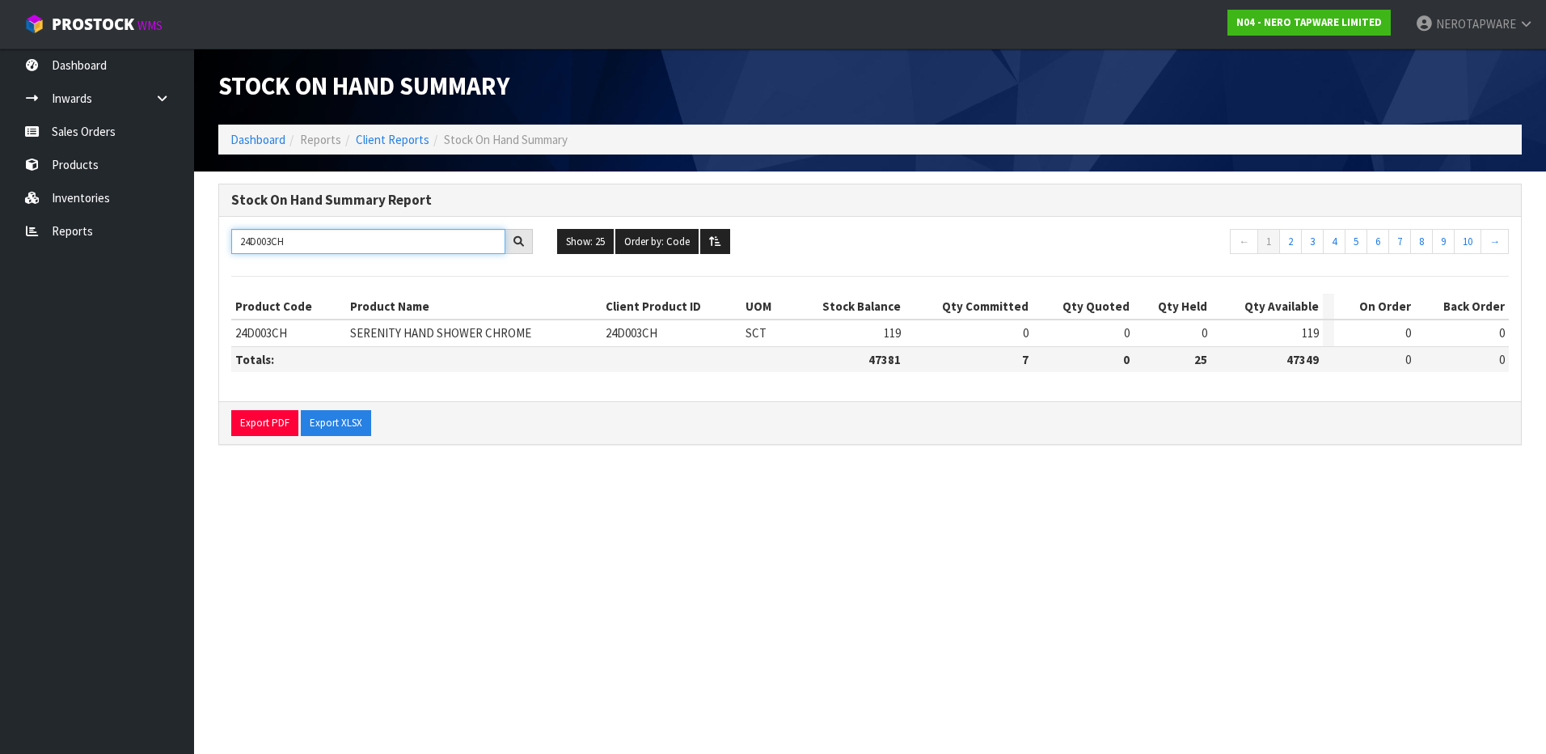
drag, startPoint x: 297, startPoint y: 248, endPoint x: 226, endPoint y: 248, distance: 70.4
click at [226, 248] on div "24D003CH" at bounding box center [382, 242] width 326 height 26
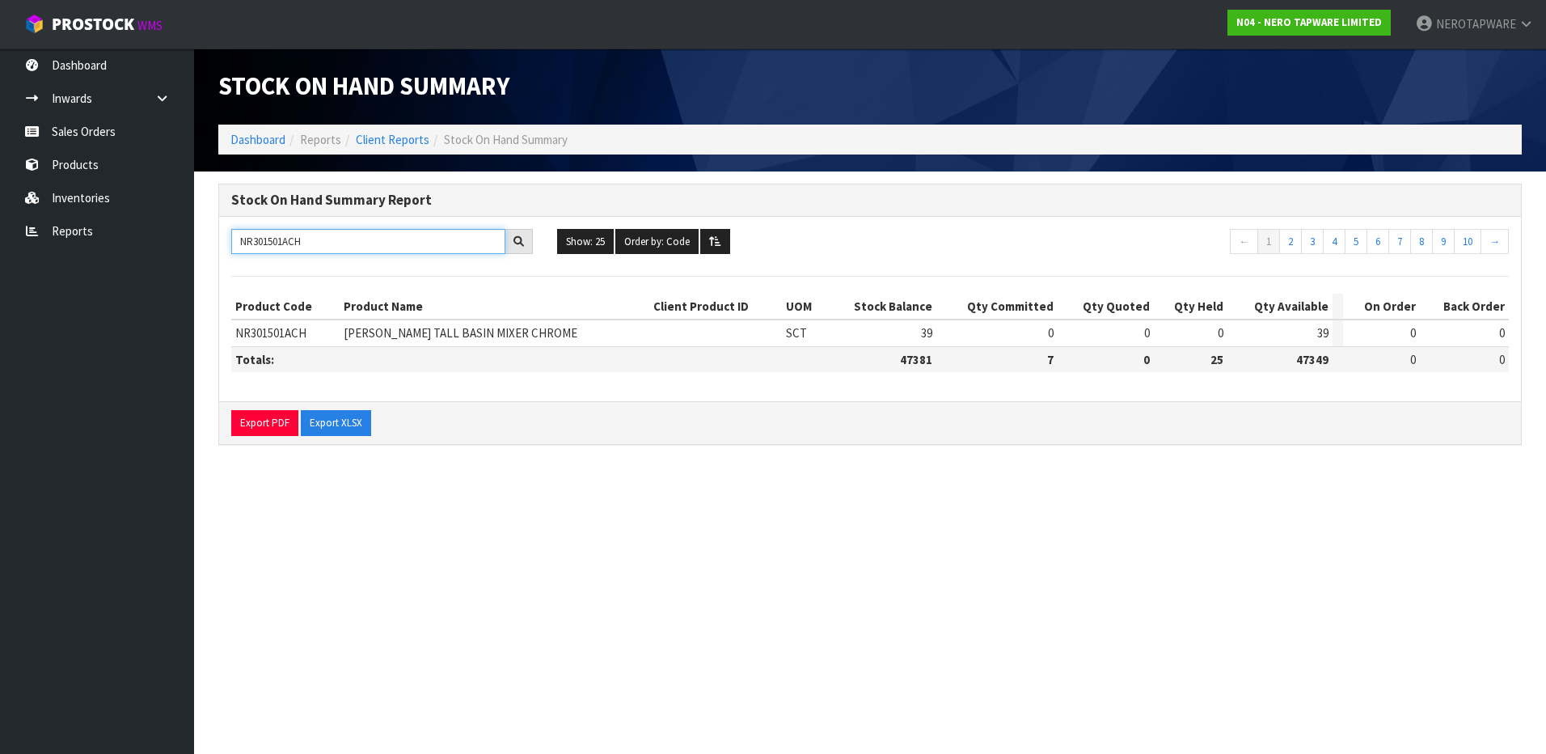
drag, startPoint x: 338, startPoint y: 243, endPoint x: 171, endPoint y: 259, distance: 167.4
click at [171, 259] on body "Toggle navigation ProStock WMS N04 - NERO TAPWARE LIMITED NEROTAPWARE Logout Da…" at bounding box center [773, 377] width 1546 height 754
paste input "69210901AB"
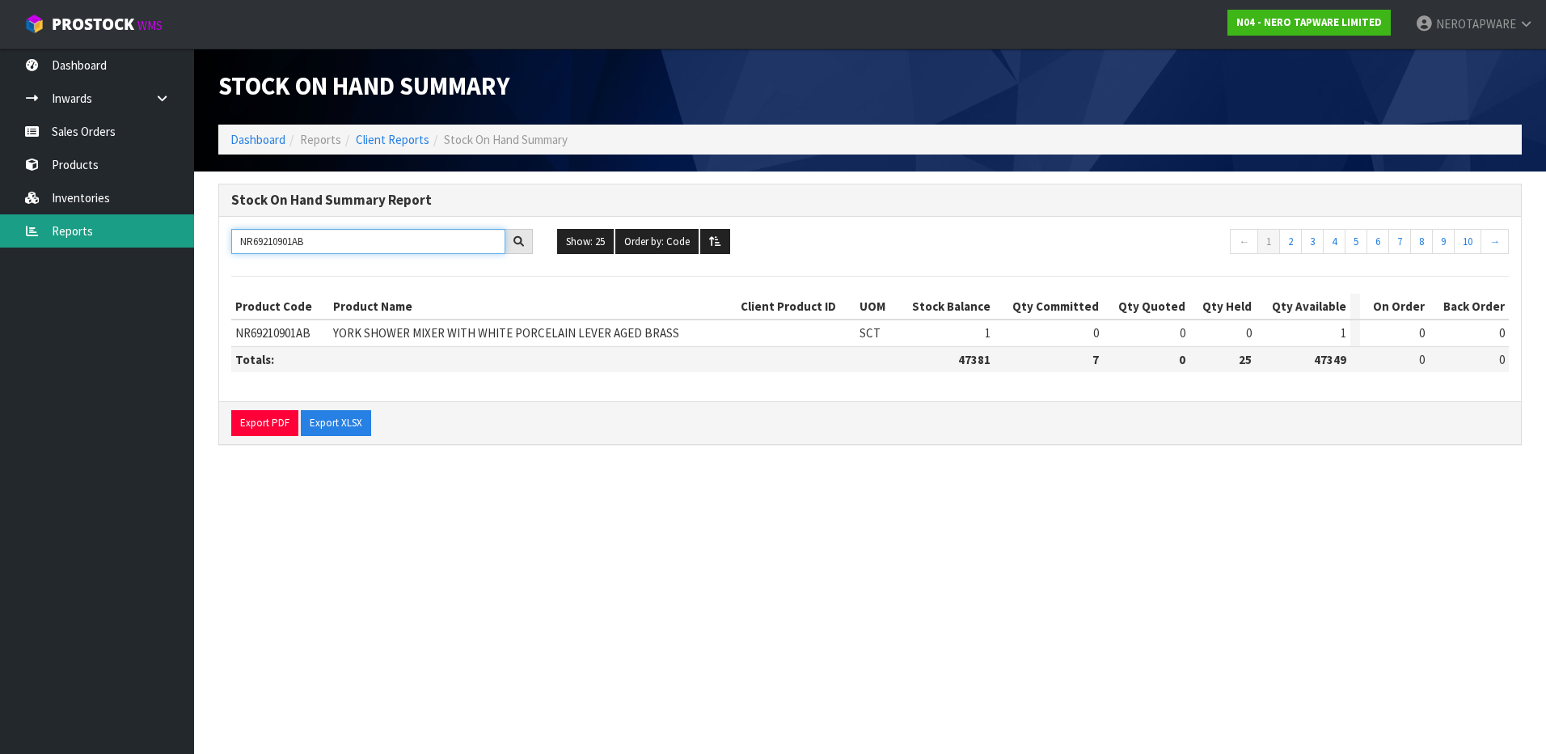
drag, startPoint x: 332, startPoint y: 242, endPoint x: 117, endPoint y: 247, distance: 215.2
click at [117, 247] on body "Toggle navigation ProStock WMS N04 - NERO TAPWARE LIMITED NEROTAPWARE Logout Da…" at bounding box center [773, 377] width 1546 height 754
paste input "CB2022"
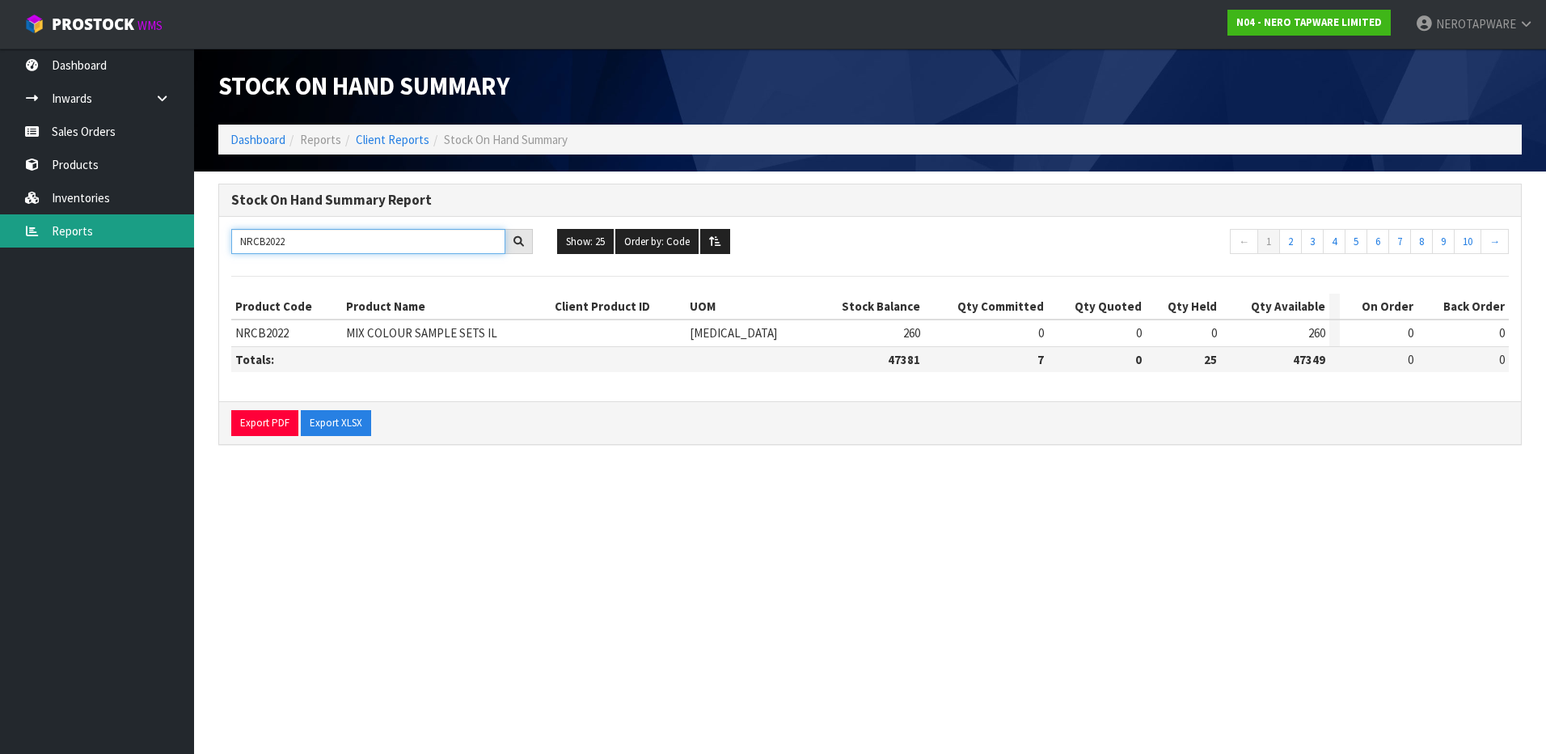
drag, startPoint x: 310, startPoint y: 239, endPoint x: 159, endPoint y: 241, distance: 151.3
click at [159, 241] on body "Toggle navigation ProStock WMS N04 - NERO TAPWARE LIMITED NEROTAPWARE Logout Da…" at bounding box center [773, 377] width 1546 height 754
paste input "UB00"
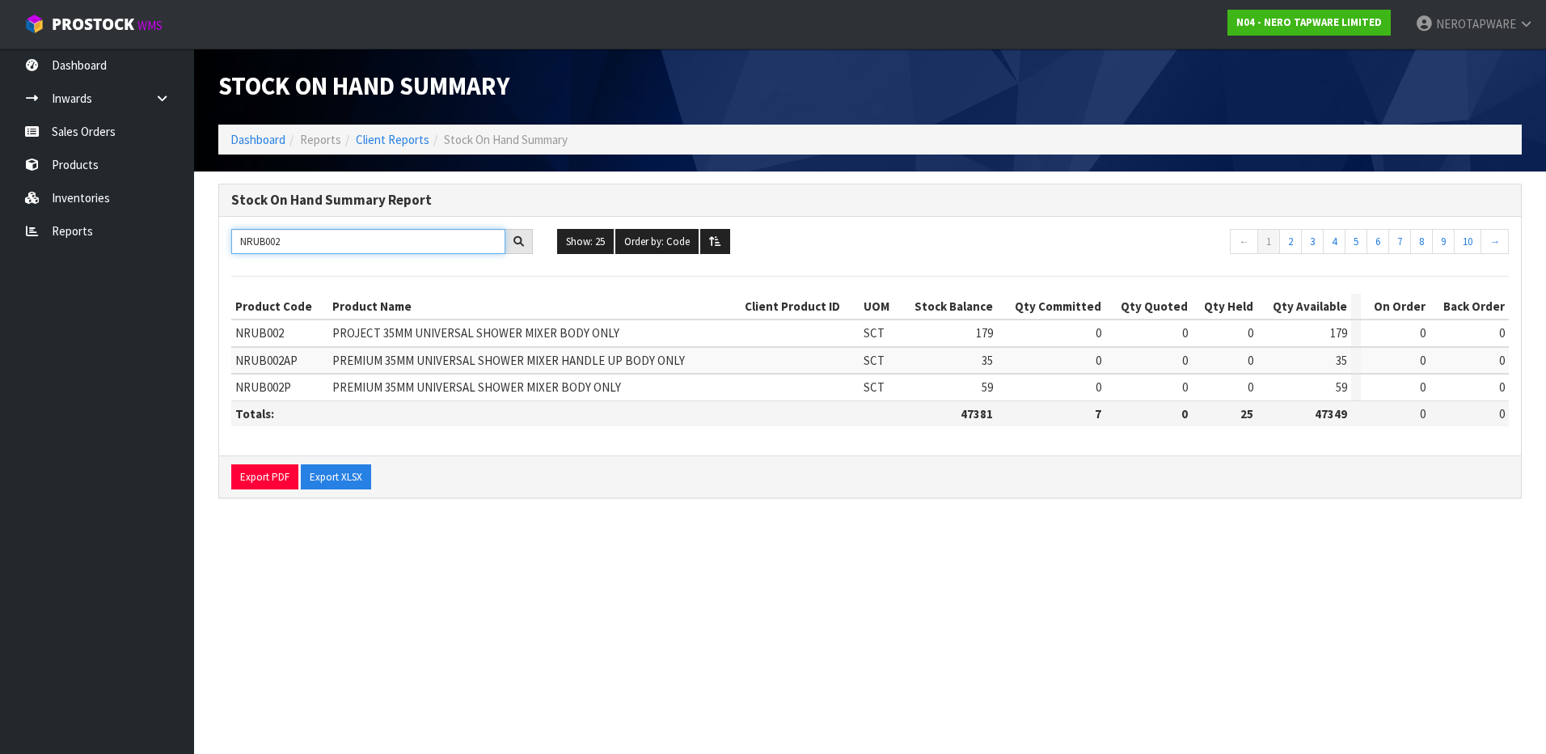
drag, startPoint x: 311, startPoint y: 239, endPoint x: 227, endPoint y: 242, distance: 83.3
click at [227, 242] on div "NRUB002" at bounding box center [382, 242] width 326 height 26
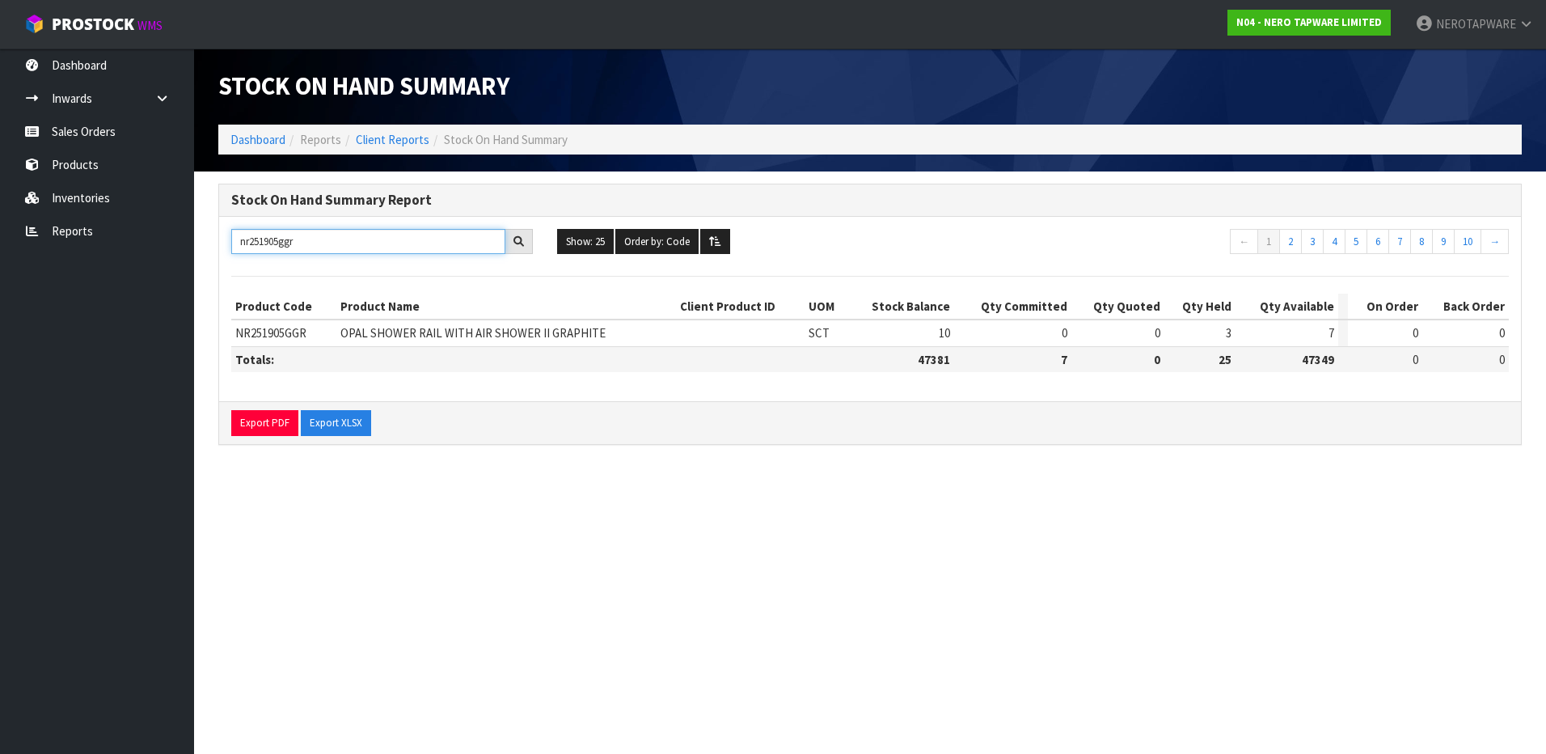
drag, startPoint x: 319, startPoint y: 241, endPoint x: 210, endPoint y: 245, distance: 108.5
click at [210, 245] on div "Stock On Hand Summary Report nr251905ggr Show: 25 5 10 25 50 100 ALL Order by: …" at bounding box center [870, 322] width 1328 height 277
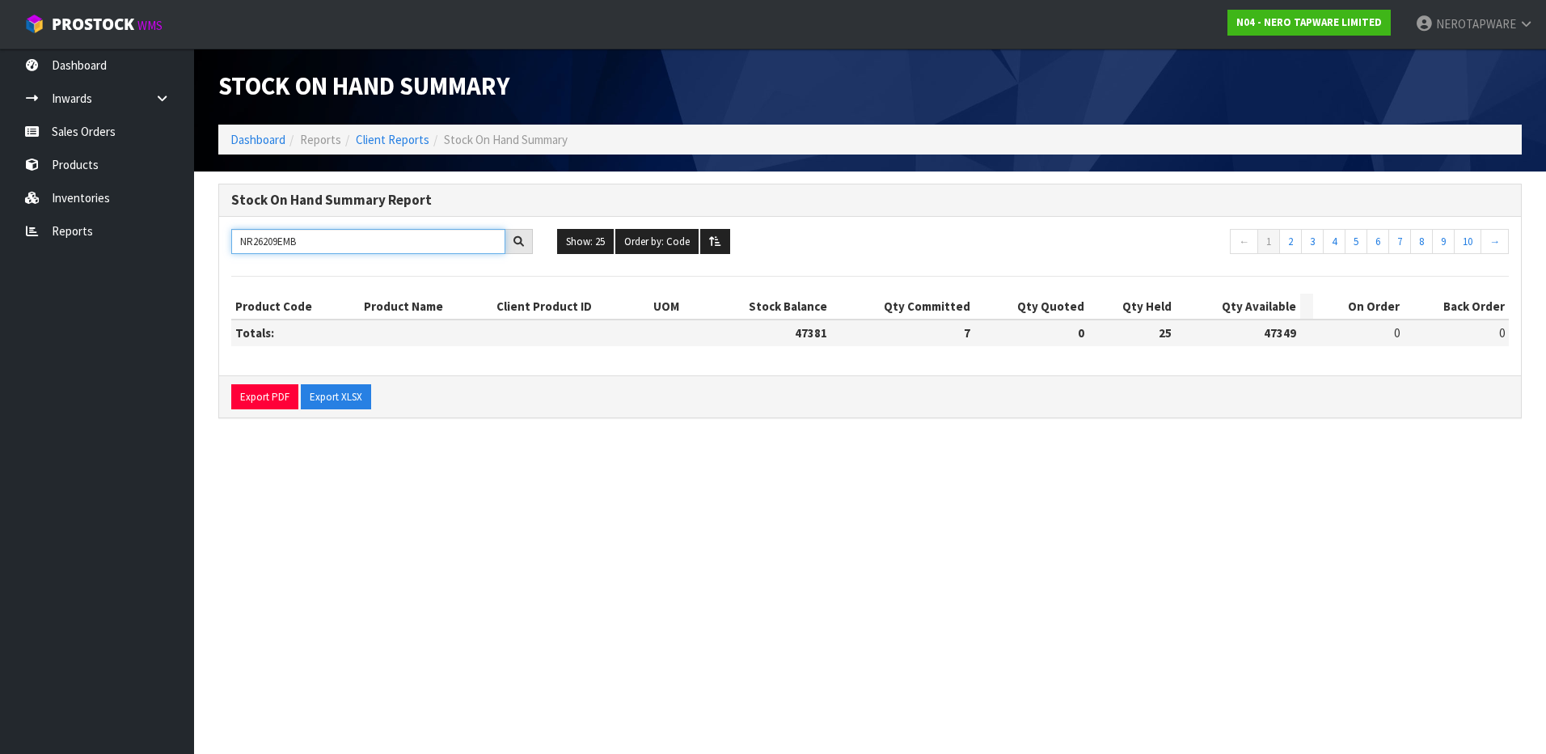
click at [266, 239] on input "NR26209EMB" at bounding box center [368, 241] width 274 height 25
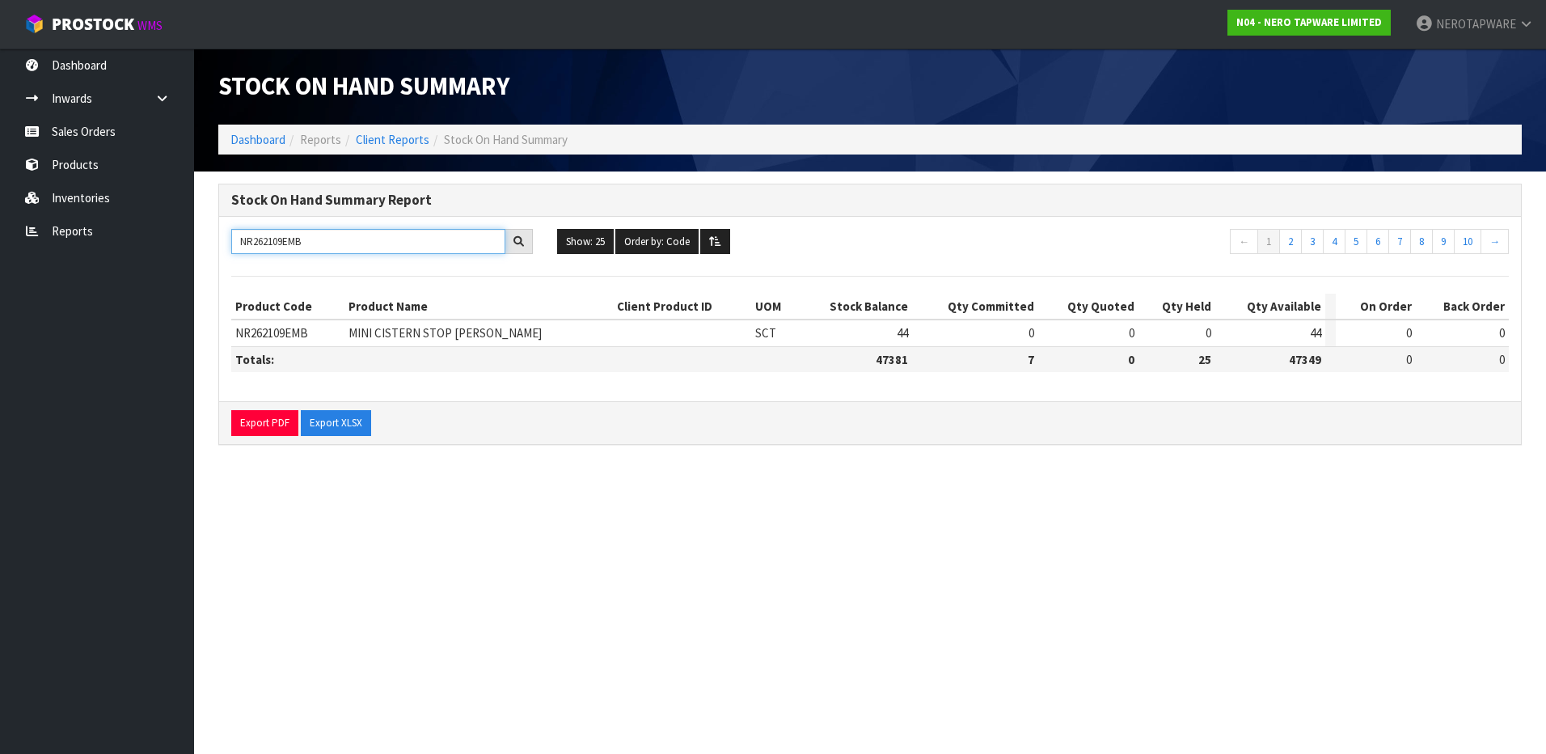
drag, startPoint x: 345, startPoint y: 243, endPoint x: 222, endPoint y: 248, distance: 123.0
click at [222, 248] on div "NR262109EMB" at bounding box center [382, 242] width 326 height 26
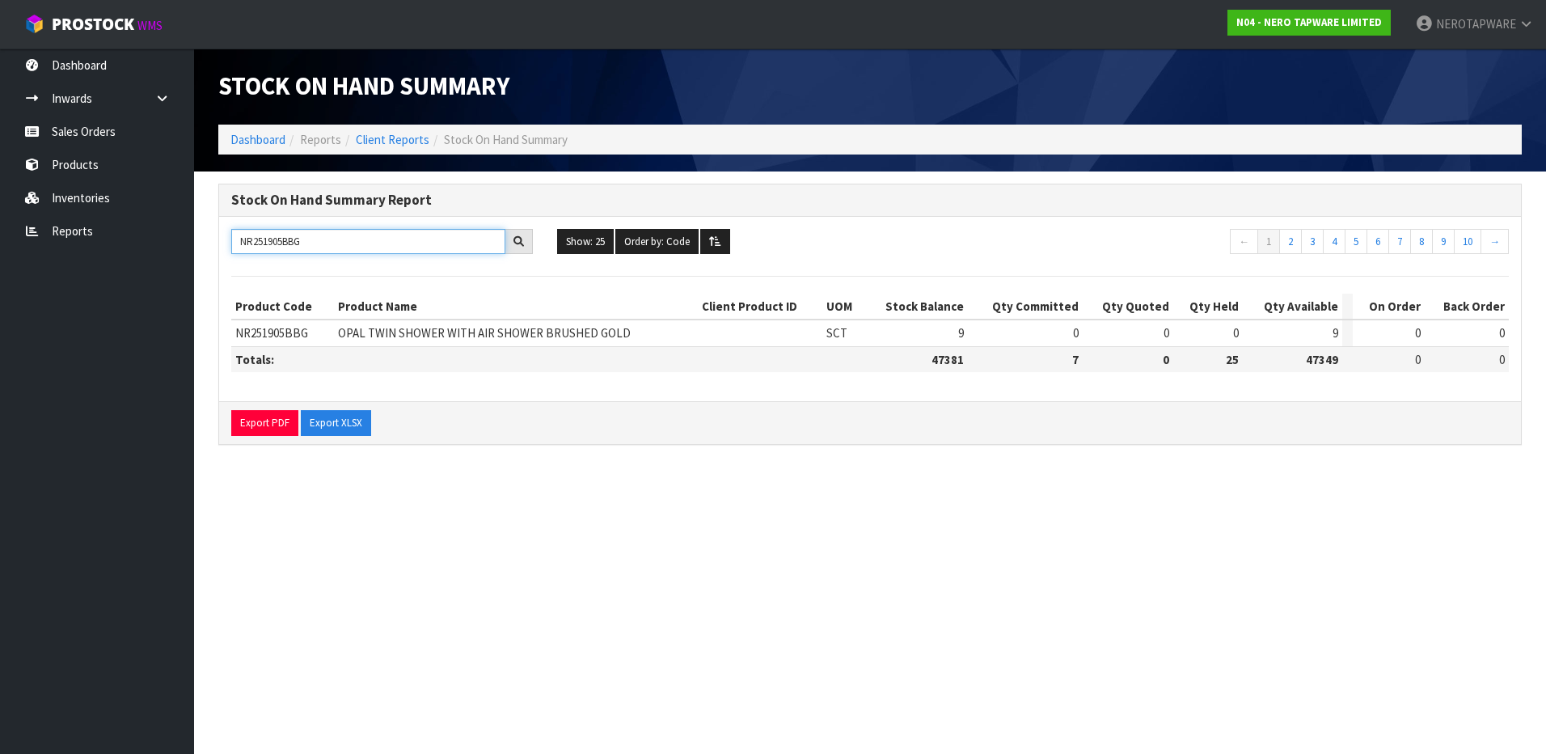
drag, startPoint x: 334, startPoint y: 242, endPoint x: 163, endPoint y: 248, distance: 170.8
click at [163, 248] on body "Toggle navigation ProStock WMS N04 - NERO TAPWARE LIMITED NEROTAPWARE Logout Da…" at bounding box center [773, 377] width 1546 height 754
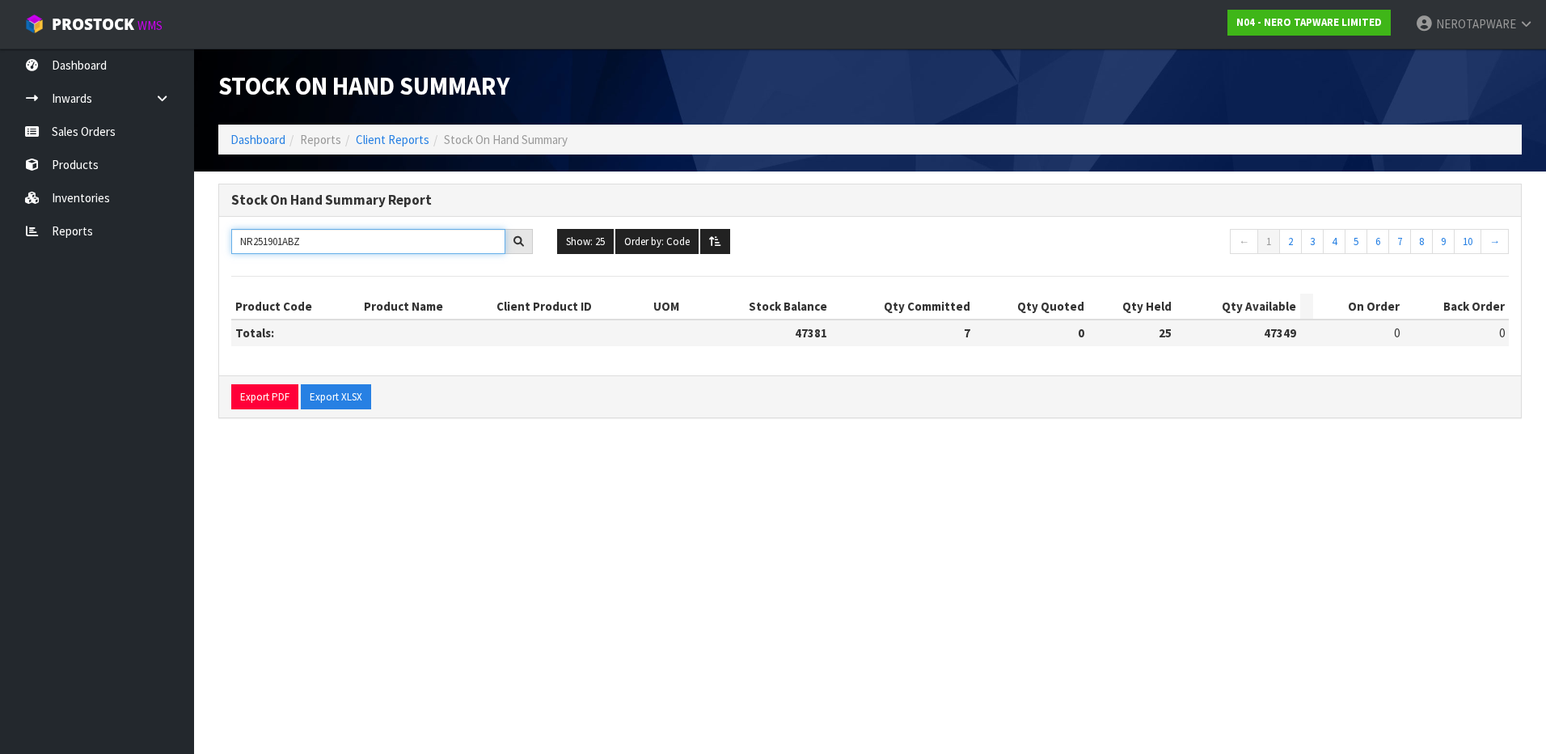
drag, startPoint x: 302, startPoint y: 244, endPoint x: 209, endPoint y: 253, distance: 93.4
click at [209, 253] on div "Stock On Hand Summary Report NR251901ABZ Show: 25 5 10 25 50 100 ALL Order by: …" at bounding box center [870, 310] width 1328 height 252
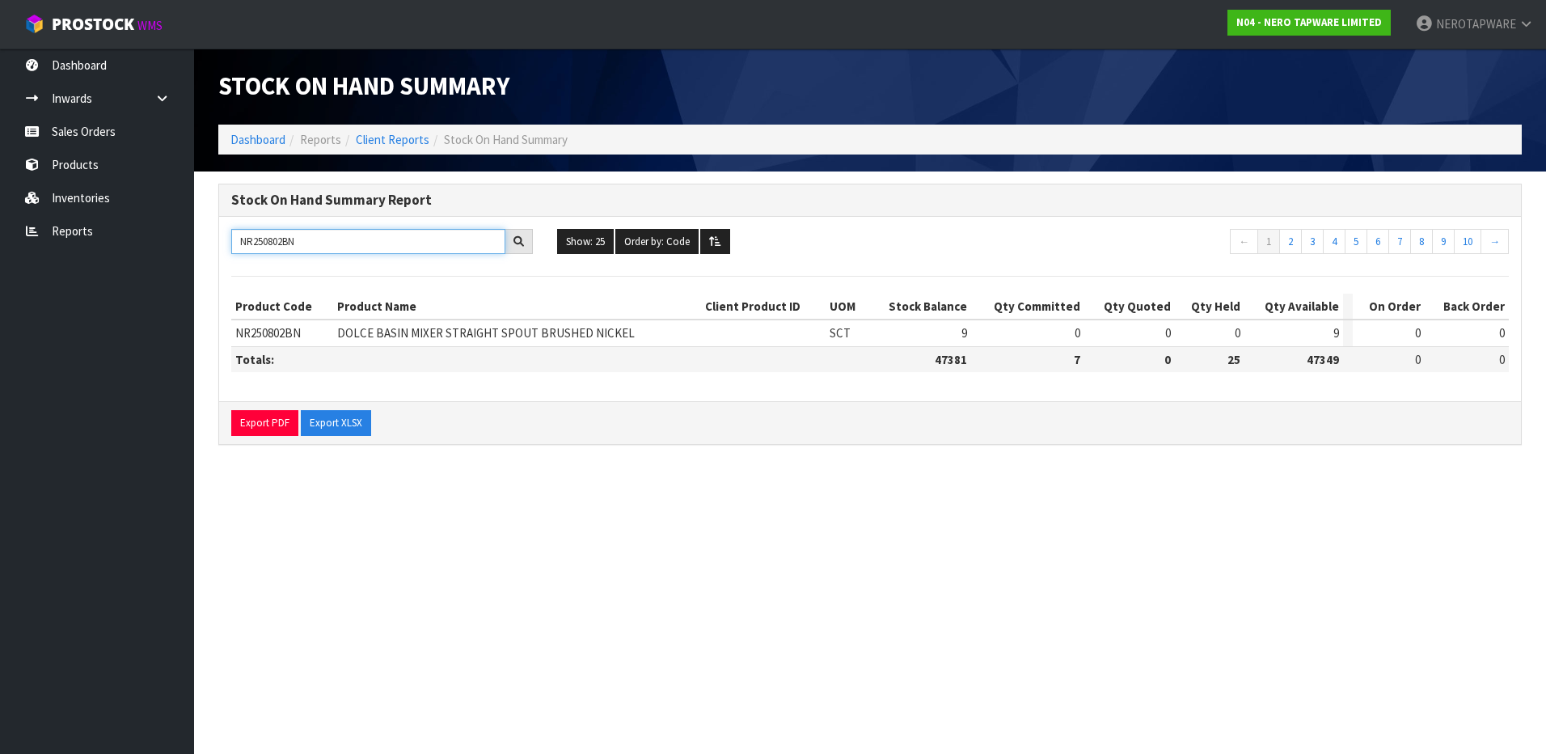
drag, startPoint x: 328, startPoint y: 235, endPoint x: 211, endPoint y: 247, distance: 117.9
click at [211, 247] on div "Stock On Hand Summary Report NR250802BN Show: 25 5 10 25 50 100 ALL Order by: C…" at bounding box center [870, 322] width 1328 height 277
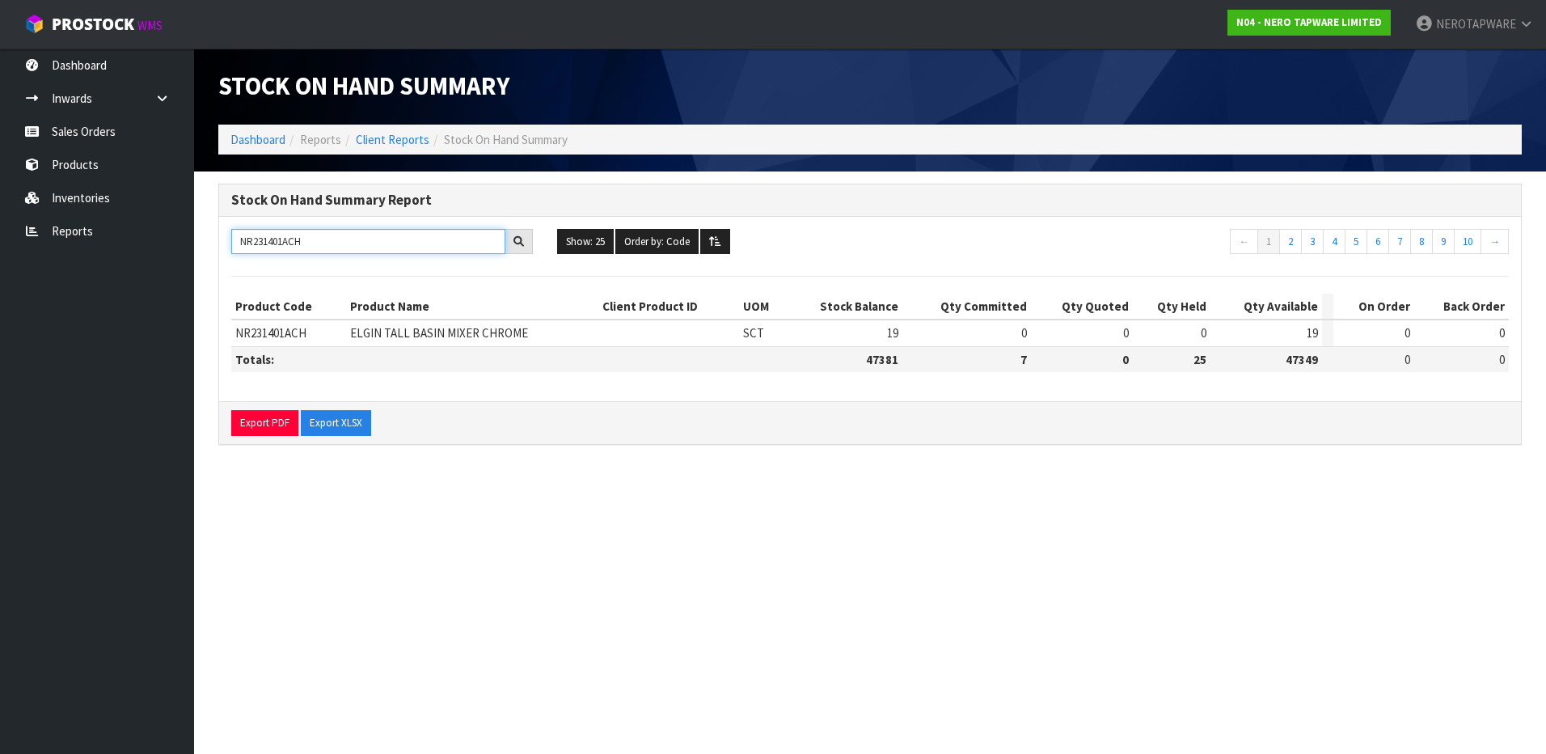
drag, startPoint x: 314, startPoint y: 240, endPoint x: 145, endPoint y: 251, distance: 169.4
click at [145, 251] on body "Toggle navigation ProStock WMS N04 - NERO TAPWARE LIMITED NEROTAPWARE Logout Da…" at bounding box center [773, 377] width 1546 height 754
drag, startPoint x: 293, startPoint y: 238, endPoint x: 129, endPoint y: 244, distance: 164.3
click at [129, 244] on body "Toggle navigation ProStock WMS N04 - NERO TAPWARE LIMITED NEROTAPWARE Logout Da…" at bounding box center [773, 377] width 1546 height 754
paste input "NR692101b01CH"
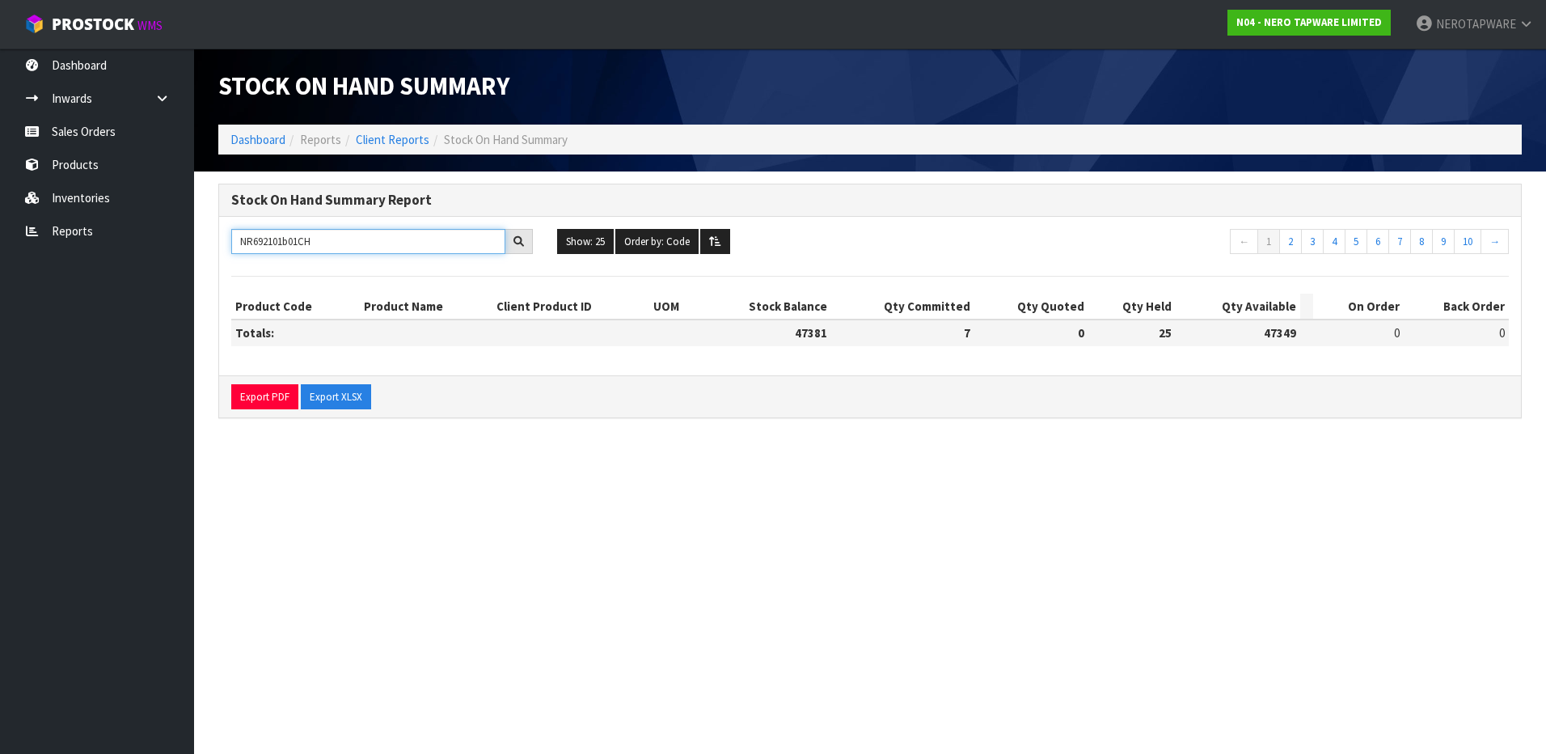
drag, startPoint x: 354, startPoint y: 239, endPoint x: 112, endPoint y: 254, distance: 243.1
click at [112, 254] on body "Toggle navigation ProStock WMS N04 - NERO TAPWARE LIMITED NEROTAPWARE Logout Da…" at bounding box center [773, 377] width 1546 height 754
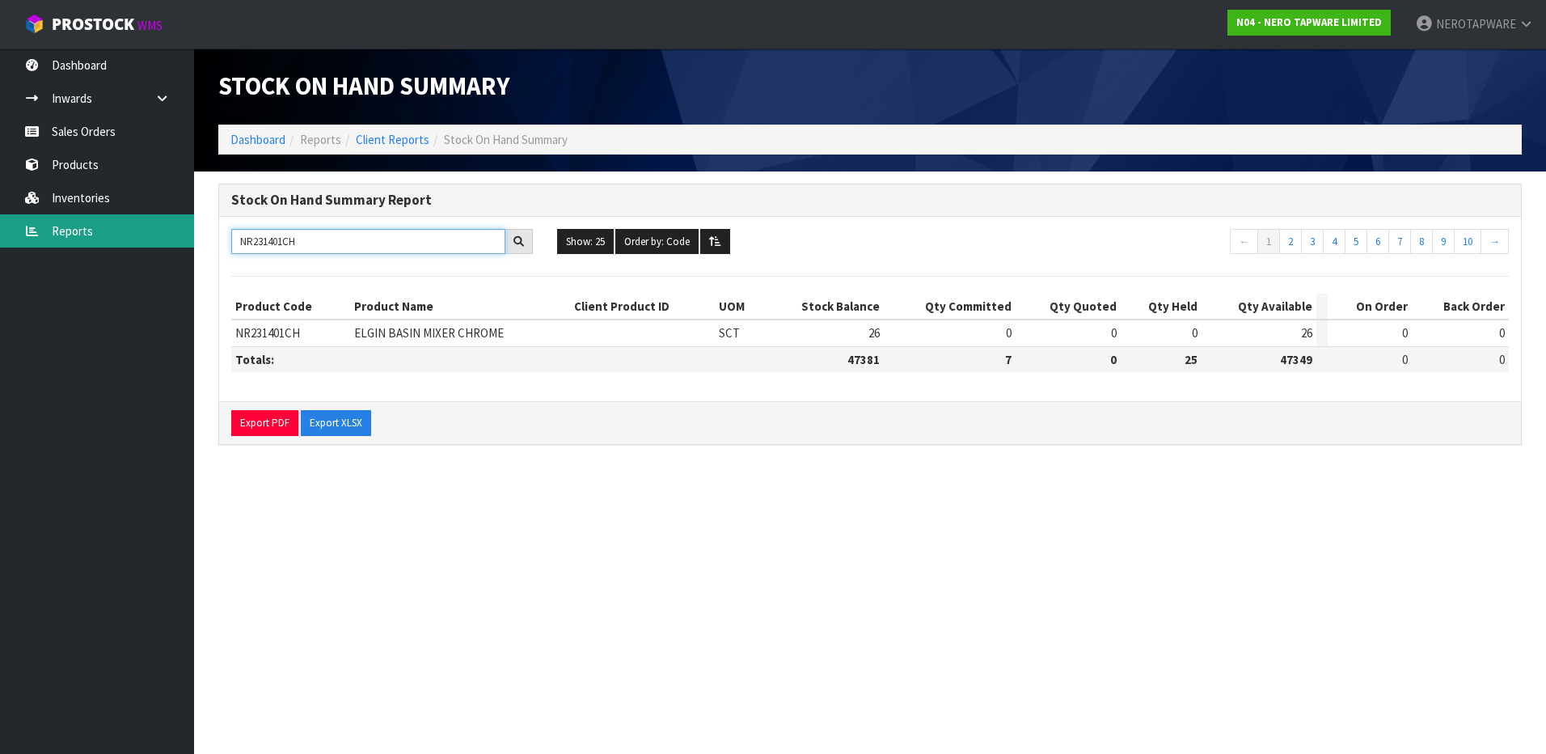
drag, startPoint x: 330, startPoint y: 239, endPoint x: 133, endPoint y: 245, distance: 197.4
click at [133, 245] on body "Toggle navigation ProStock WMS N04 - NERO TAPWARE LIMITED NEROTAPWARE Logout Da…" at bounding box center [773, 377] width 1546 height 754
paste input "CR2508WBG"
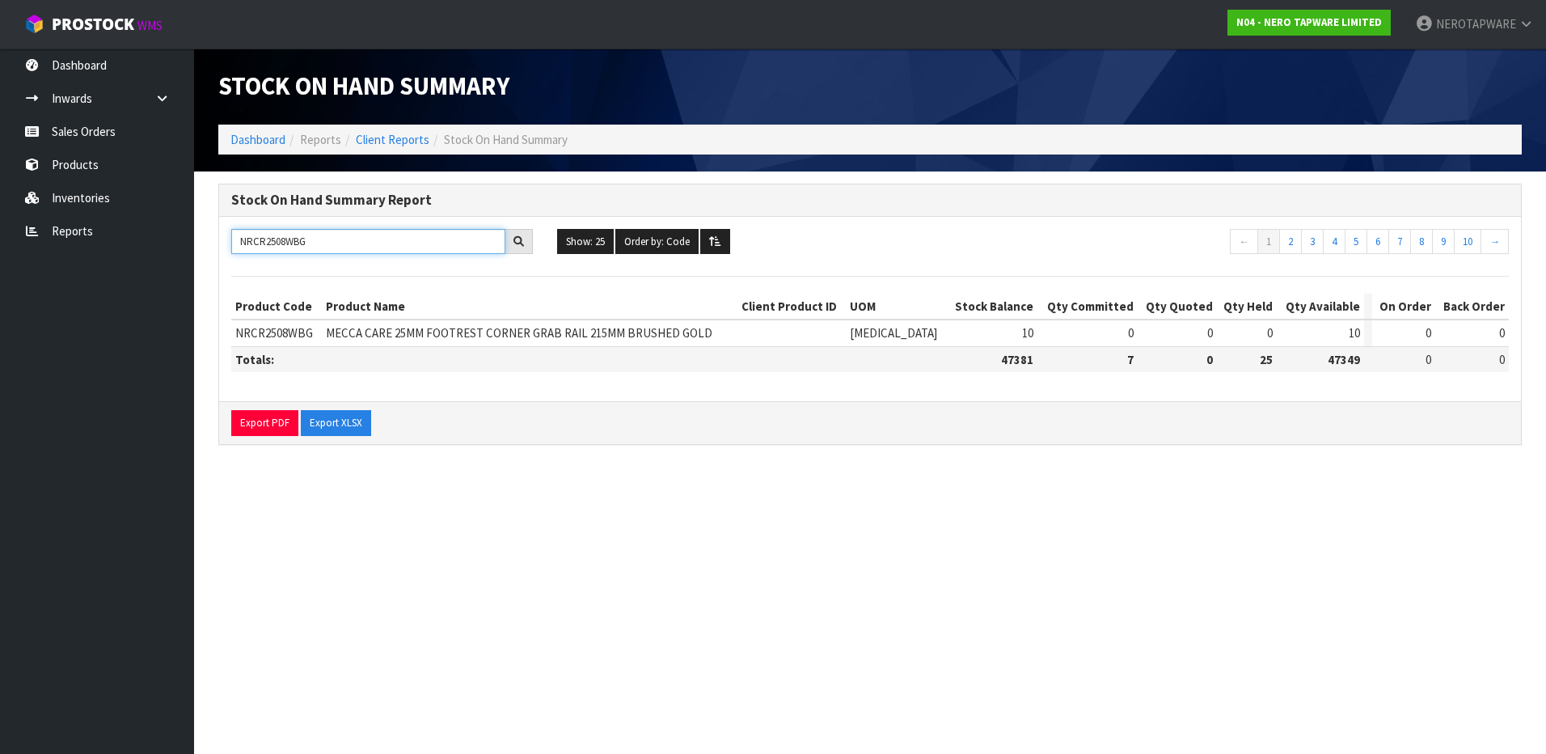
drag, startPoint x: 332, startPoint y: 251, endPoint x: 113, endPoint y: 248, distance: 219.2
click at [115, 248] on body "Toggle navigation ProStock WMS N04 - NERO TAPWARE LIMITED NEROTAPWARE Logout Da…" at bounding box center [773, 377] width 1546 height 754
paste input "221905G"
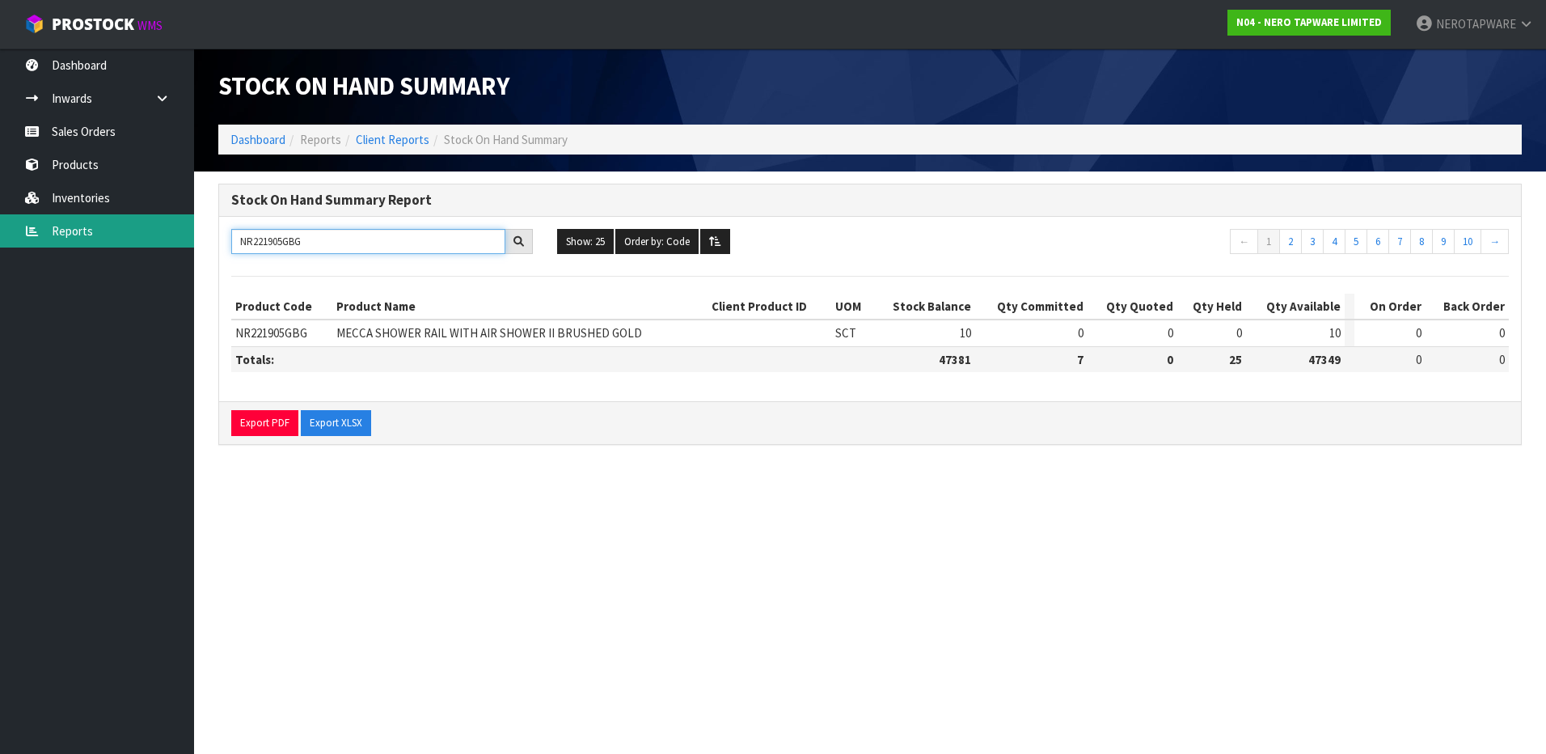
drag, startPoint x: 363, startPoint y: 239, endPoint x: 191, endPoint y: 239, distance: 172.3
click at [191, 239] on body "Toggle navigation ProStock WMS N04 - NERO TAPWARE LIMITED NEROTAPWARE Logout Da…" at bounding box center [773, 377] width 1546 height 754
drag, startPoint x: 336, startPoint y: 243, endPoint x: 96, endPoint y: 246, distance: 239.4
click at [105, 248] on body "Toggle navigation ProStock WMS N04 - NERO TAPWARE LIMITED NEROTAPWARE Logout Da…" at bounding box center [773, 377] width 1546 height 754
paste input "31405aGM"
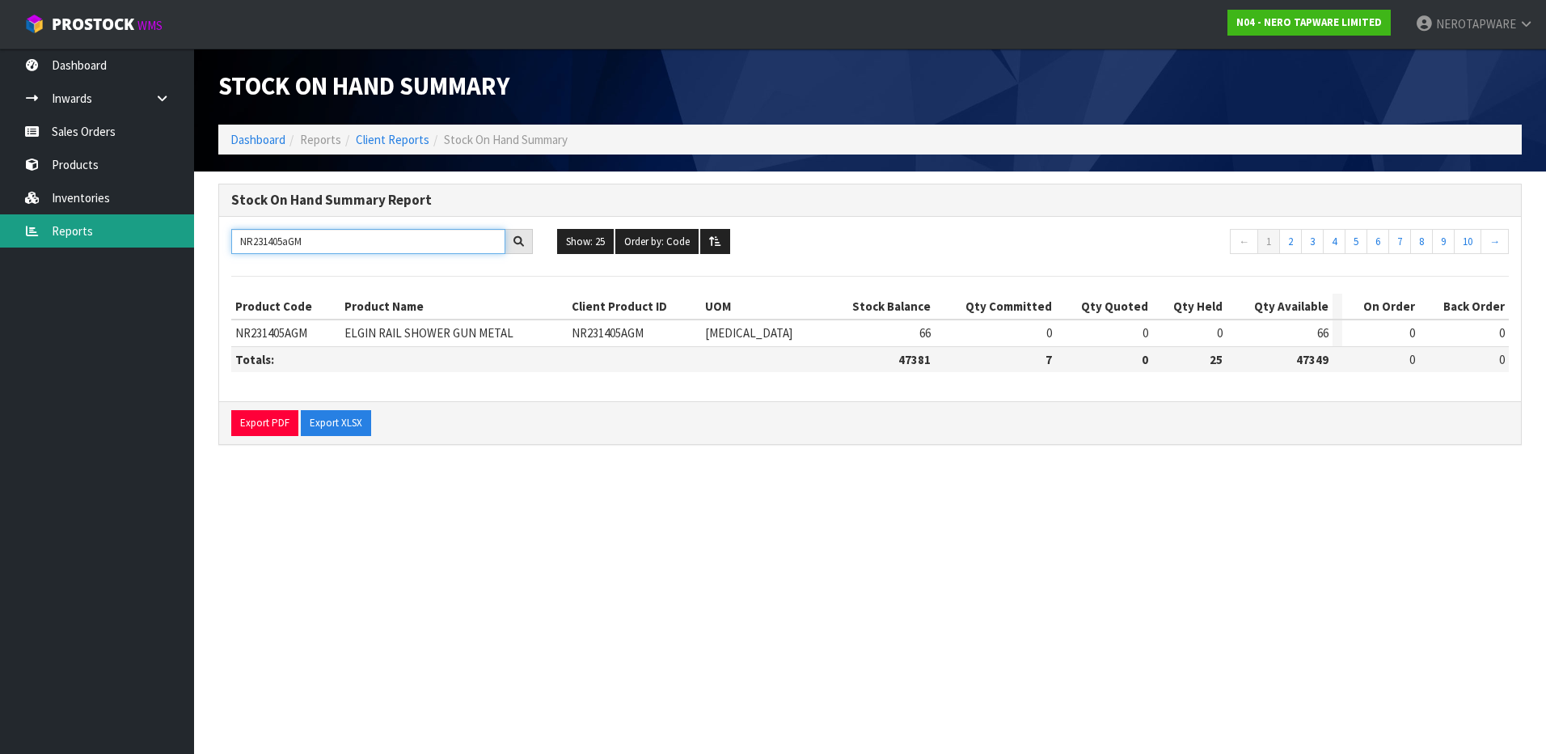
drag, startPoint x: 298, startPoint y: 248, endPoint x: 87, endPoint y: 236, distance: 211.5
click at [87, 236] on body "Toggle navigation ProStock WMS N04 - NERO TAPWARE LIMITED NEROTAPWARE Logout Da…" at bounding box center [773, 377] width 1546 height 754
paste input "11t"
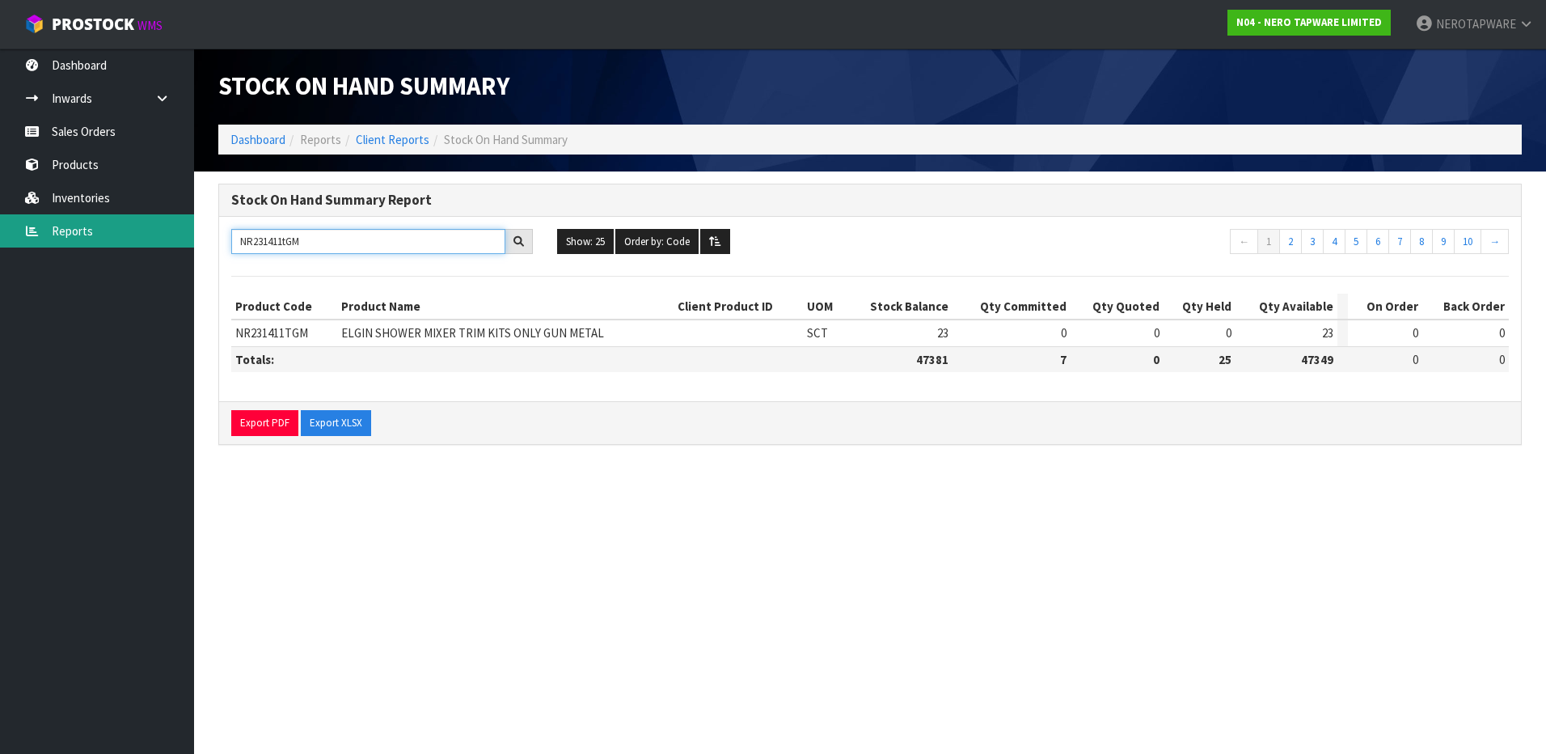
drag, startPoint x: 324, startPoint y: 242, endPoint x: 127, endPoint y: 242, distance: 196.5
click at [127, 242] on body "Toggle navigation ProStock WMS N04 - NERO TAPWARE LIMITED NEROTAPWARE Logout Da…" at bounding box center [773, 377] width 1546 height 754
paste input "50811T"
drag, startPoint x: 319, startPoint y: 246, endPoint x: 105, endPoint y: 237, distance: 213.7
click at [105, 237] on body "Toggle navigation ProStock WMS N04 - NERO TAPWARE LIMITED NEROTAPWARE Logout Da…" at bounding box center [773, 377] width 1546 height 754
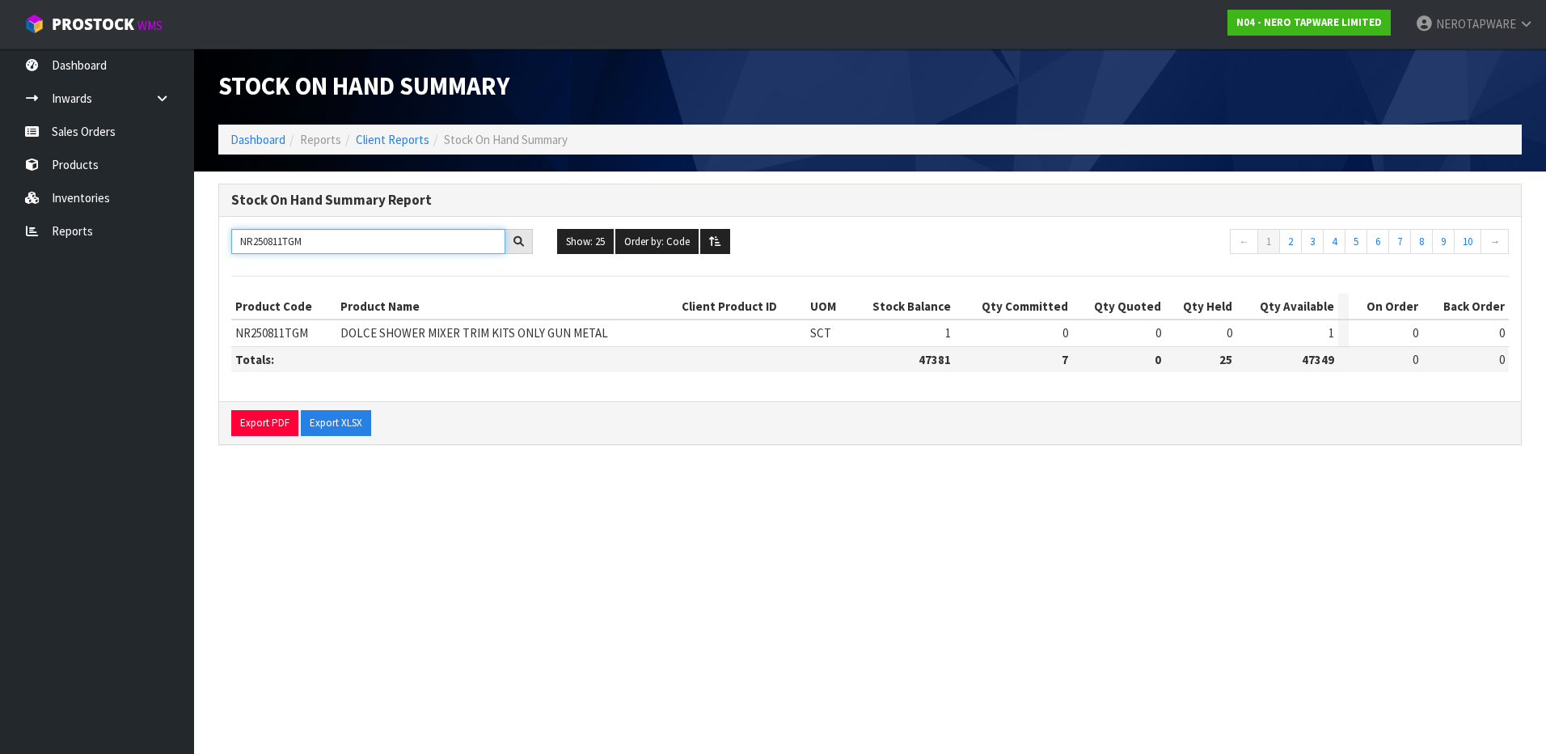
paste input "1905bBG"
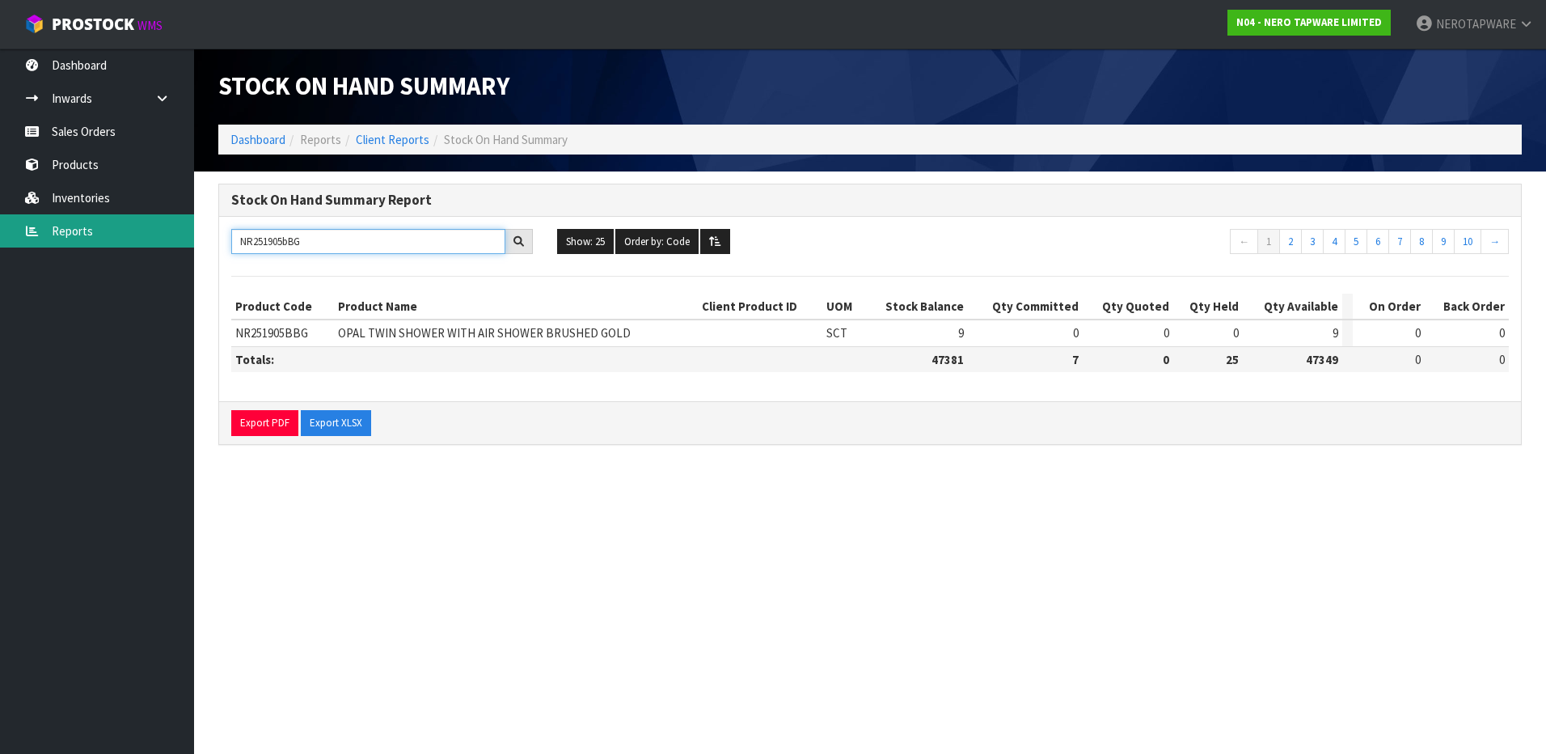
drag, startPoint x: 323, startPoint y: 239, endPoint x: 109, endPoint y: 242, distance: 213.5
click at [109, 242] on body "Toggle navigation ProStock WMS N04 - NERO TAPWARE LIMITED NEROTAPWARE Logout Da…" at bounding box center [773, 377] width 1546 height 754
paste input "7B120BN"
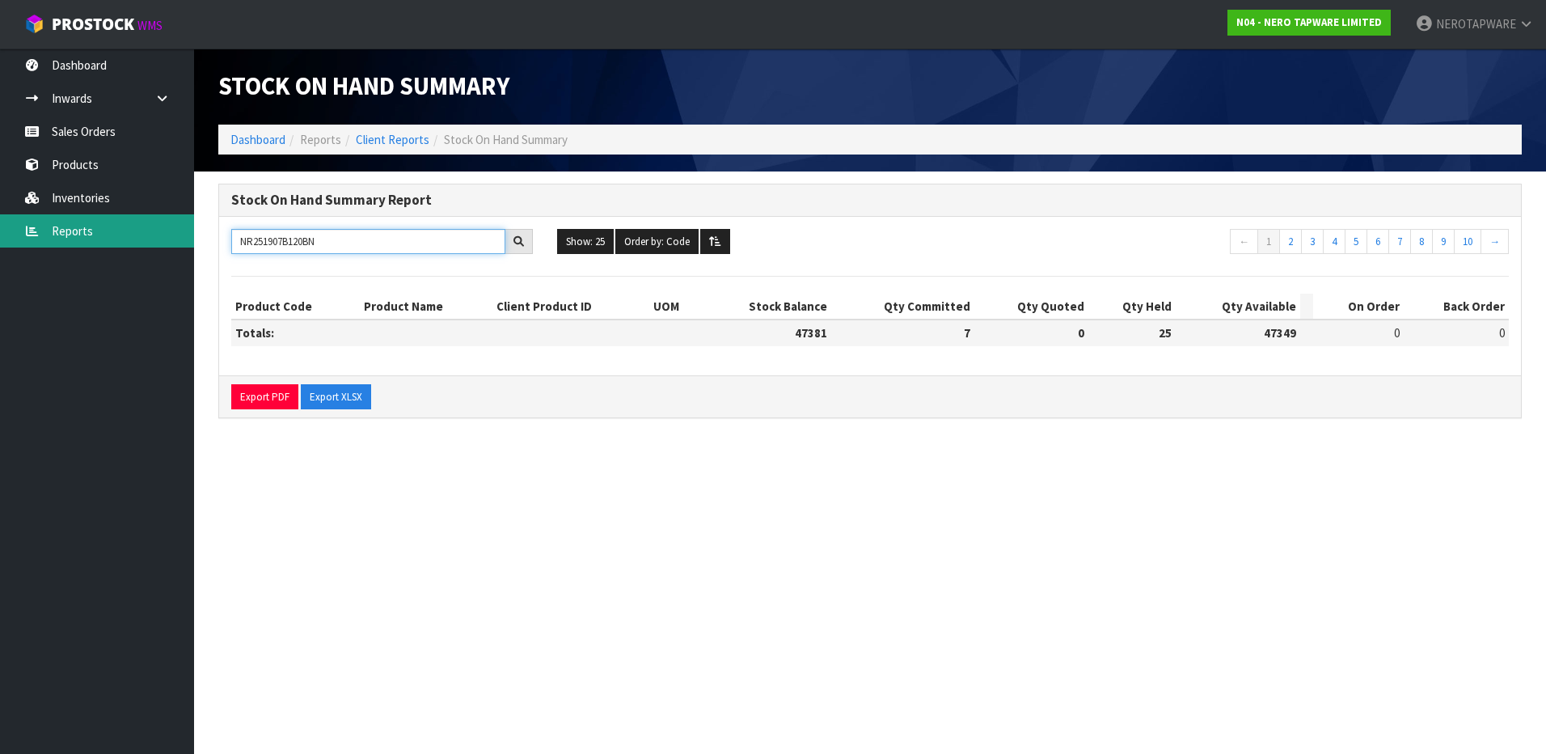
drag, startPoint x: 377, startPoint y: 247, endPoint x: 129, endPoint y: 239, distance: 248.4
click at [129, 239] on body "Toggle navigation ProStock WMS N04 - NERO TAPWARE LIMITED NEROTAPWARE Logout Da…" at bounding box center [773, 377] width 1546 height 754
paste input "82GR"
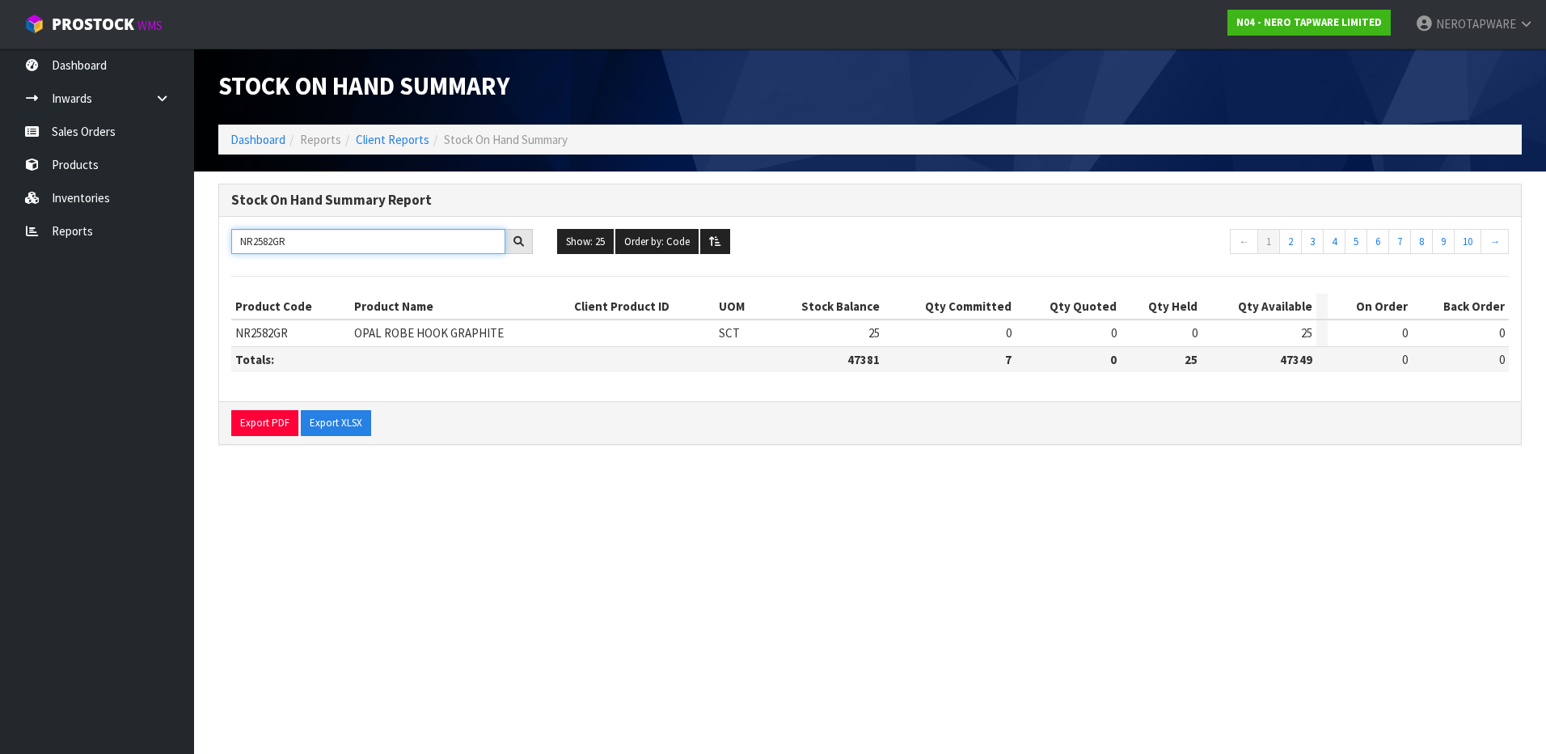
drag, startPoint x: 329, startPoint y: 239, endPoint x: 196, endPoint y: 260, distance: 135.2
click at [196, 260] on section "Stock On Hand Summary Report NR2582GR Show: 25 5 10 25 50 100 ALL Order by: Cod…" at bounding box center [870, 322] width 1352 height 302
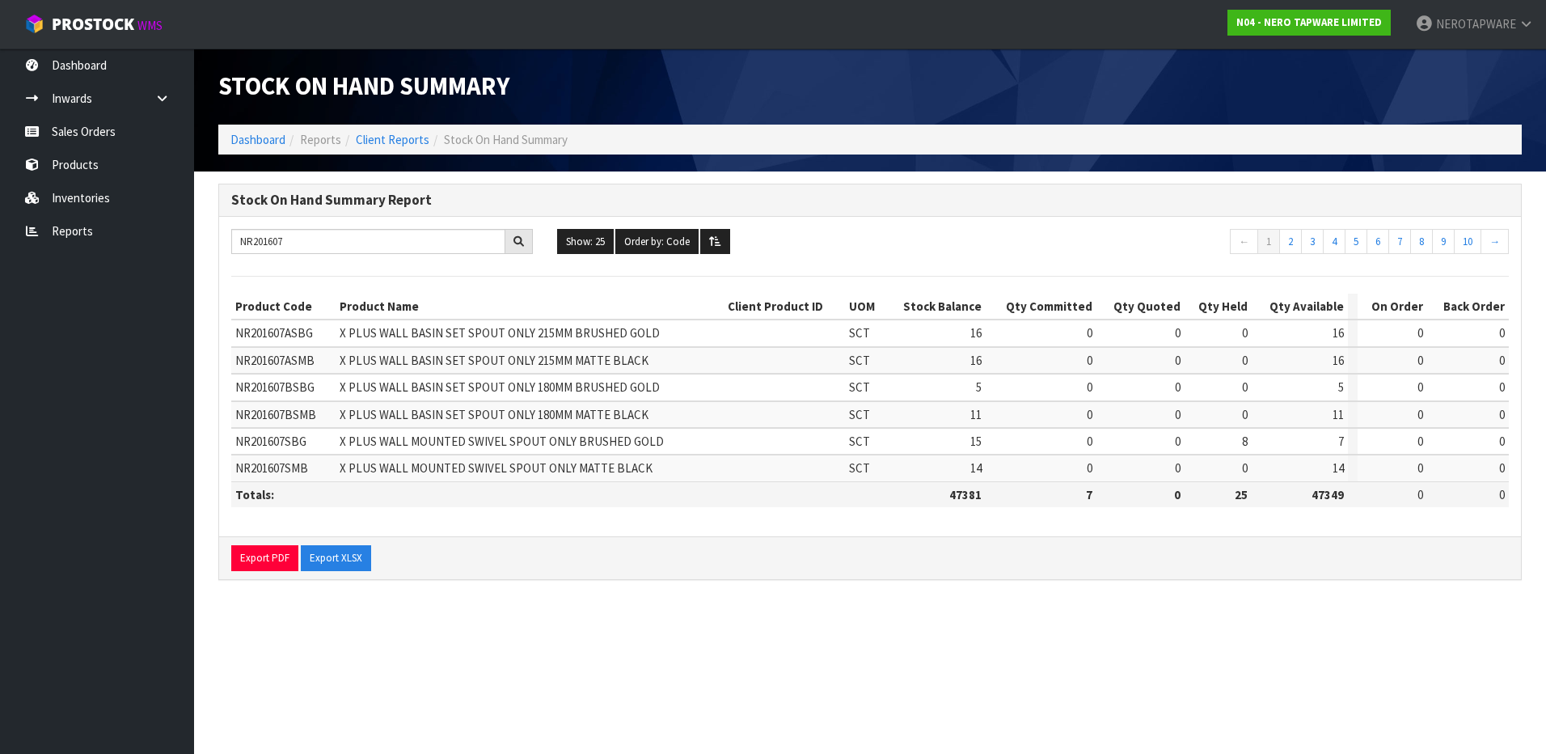
click at [290, 440] on span "NR201607SBG" at bounding box center [270, 441] width 71 height 15
click at [326, 246] on input "NR201607" at bounding box center [368, 241] width 274 height 25
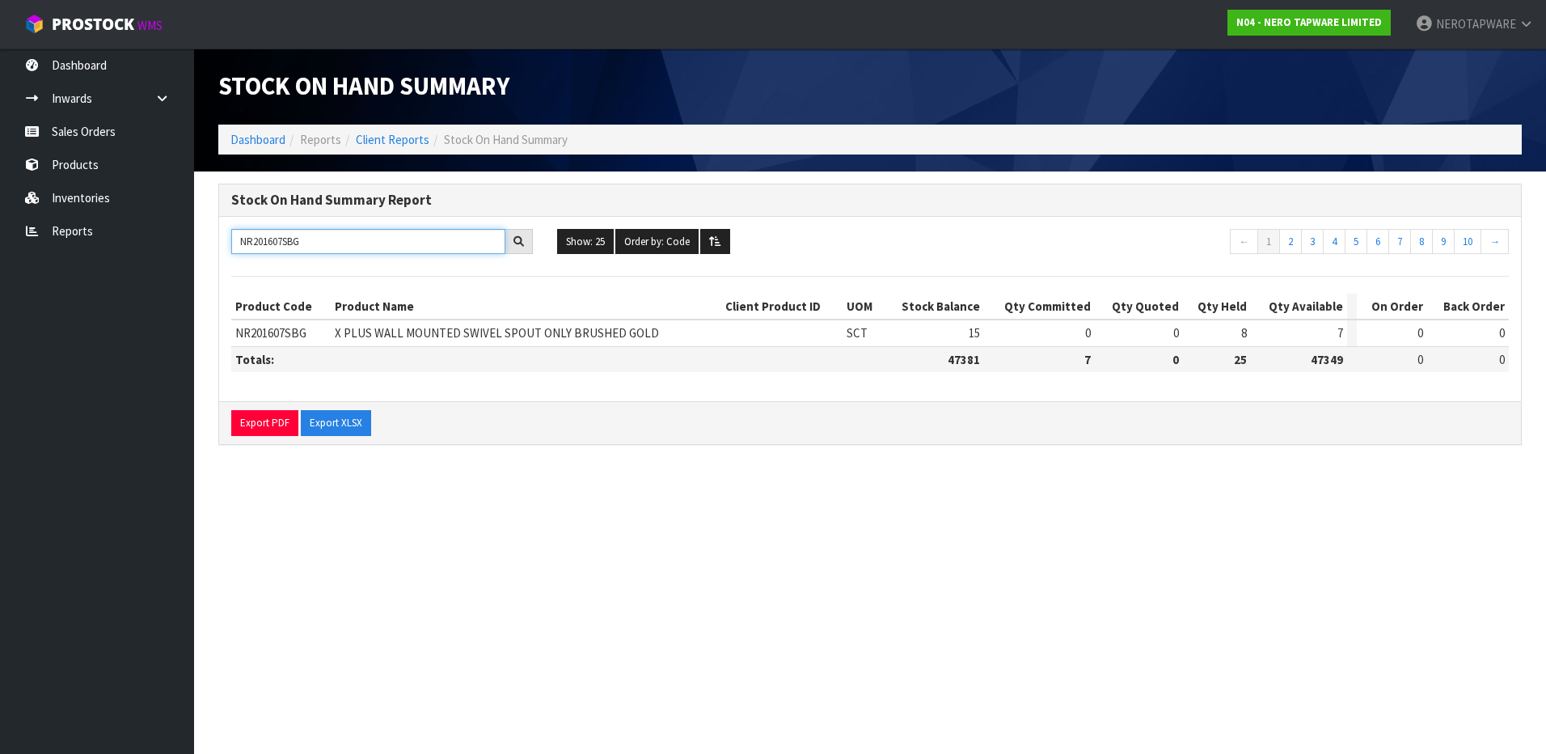
type input "NR201607SBG"
